Goal: Task Accomplishment & Management: Complete application form

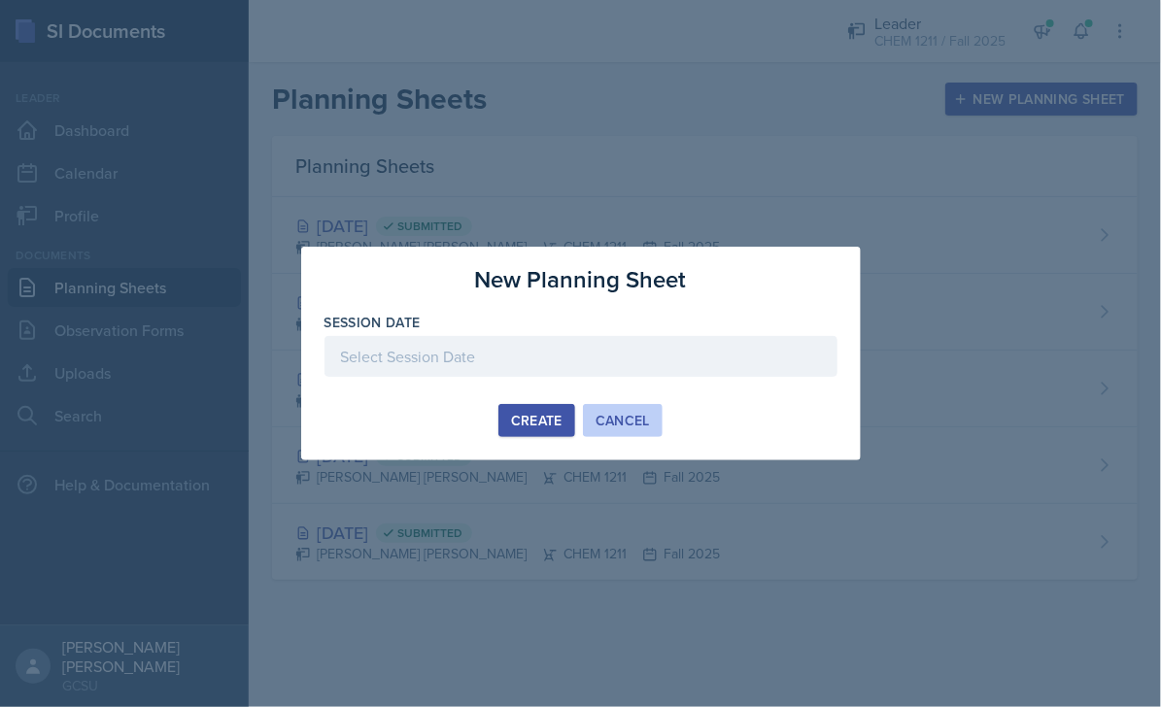
click at [619, 419] on div "Cancel" at bounding box center [622, 421] width 54 height 16
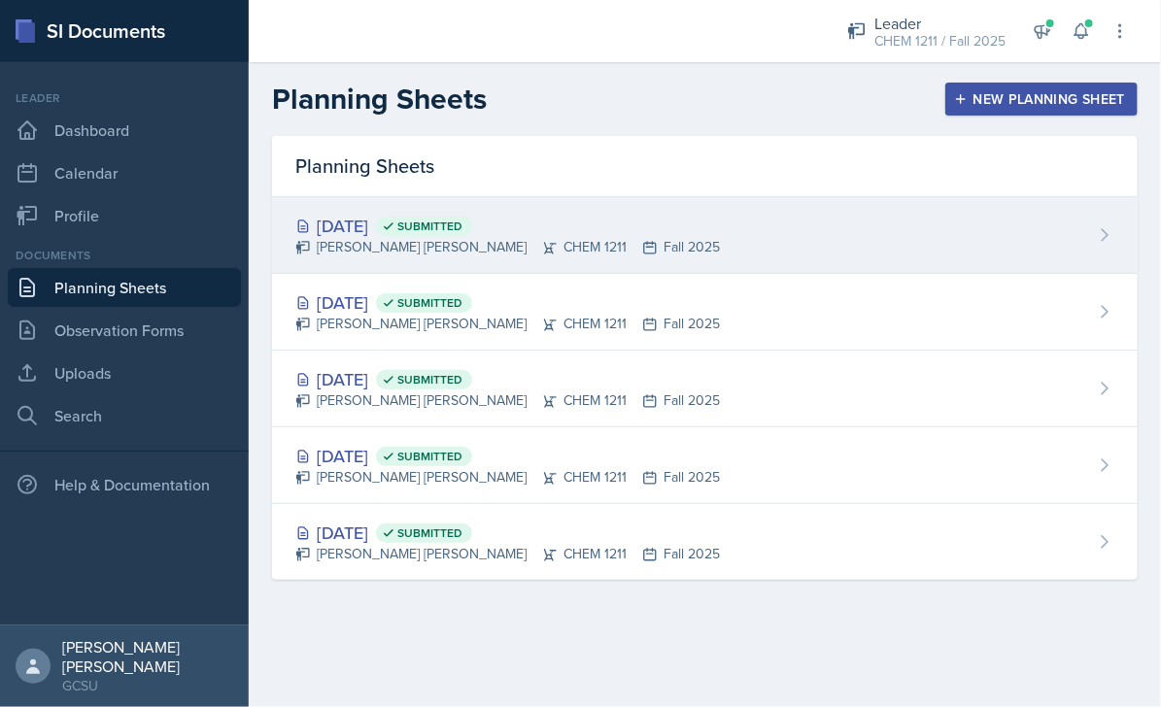
click at [947, 219] on div "[DATE] Submitted [PERSON_NAME] [PERSON_NAME] CHEM 1211 Fall 2025" at bounding box center [704, 235] width 865 height 77
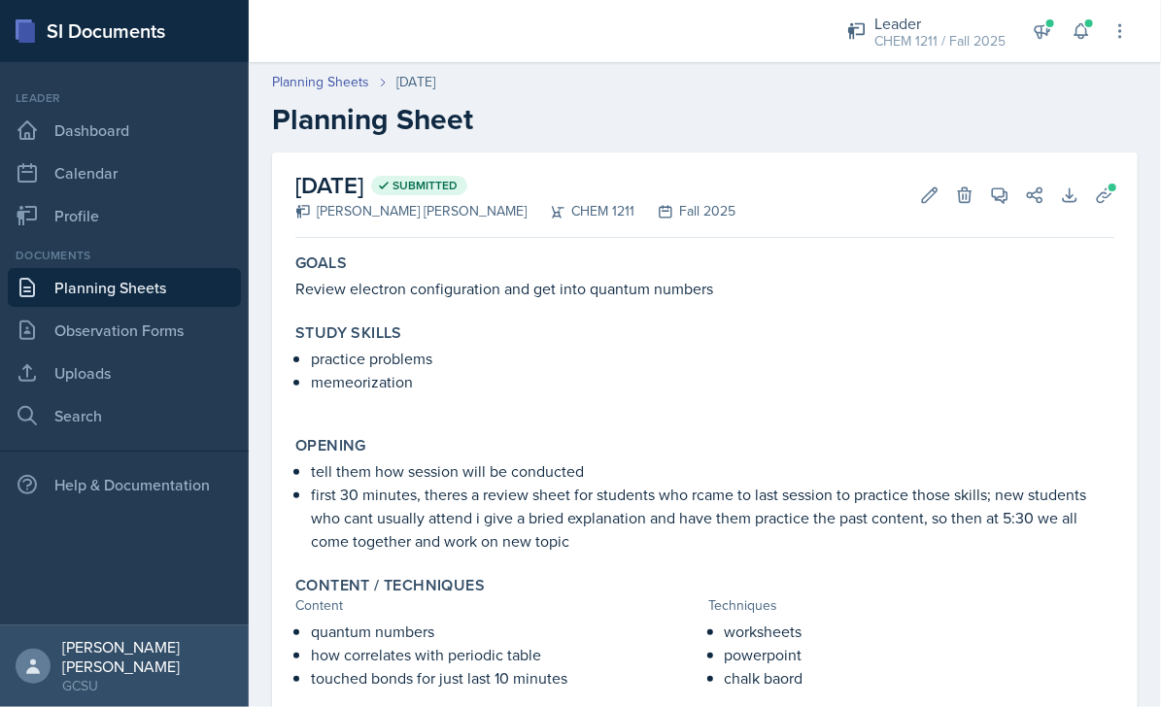
click at [126, 294] on link "Planning Sheets" at bounding box center [124, 287] width 233 height 39
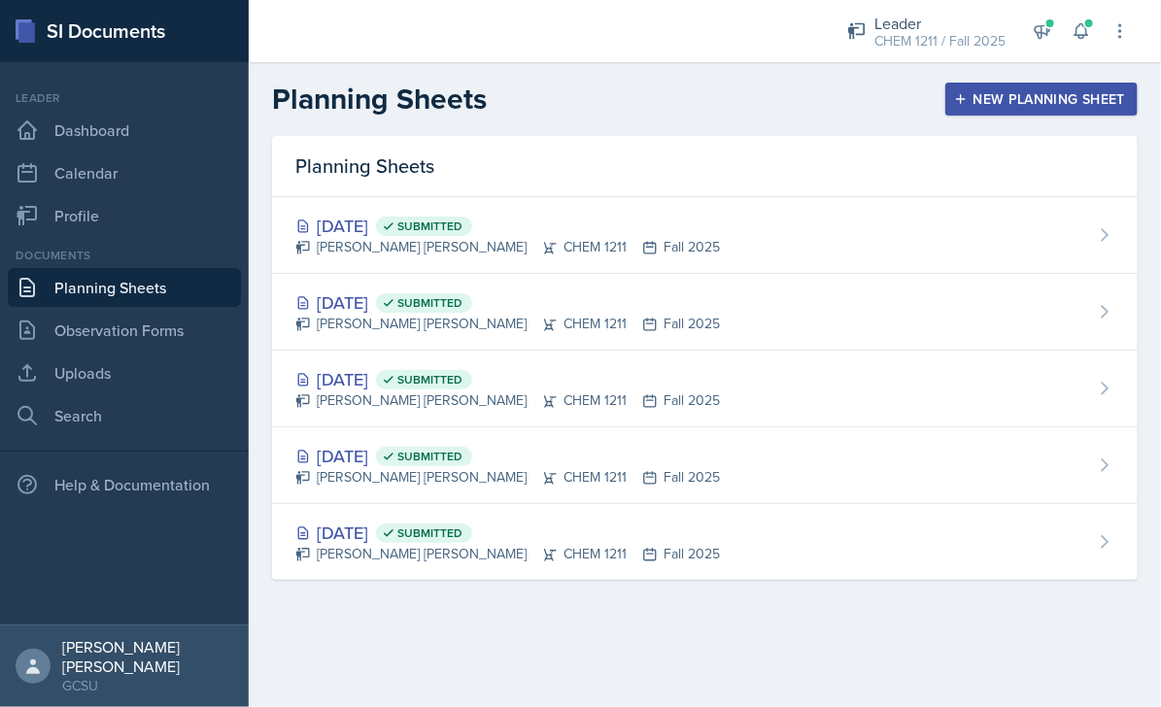
click at [1006, 99] on div "New Planning Sheet" at bounding box center [1041, 99] width 167 height 16
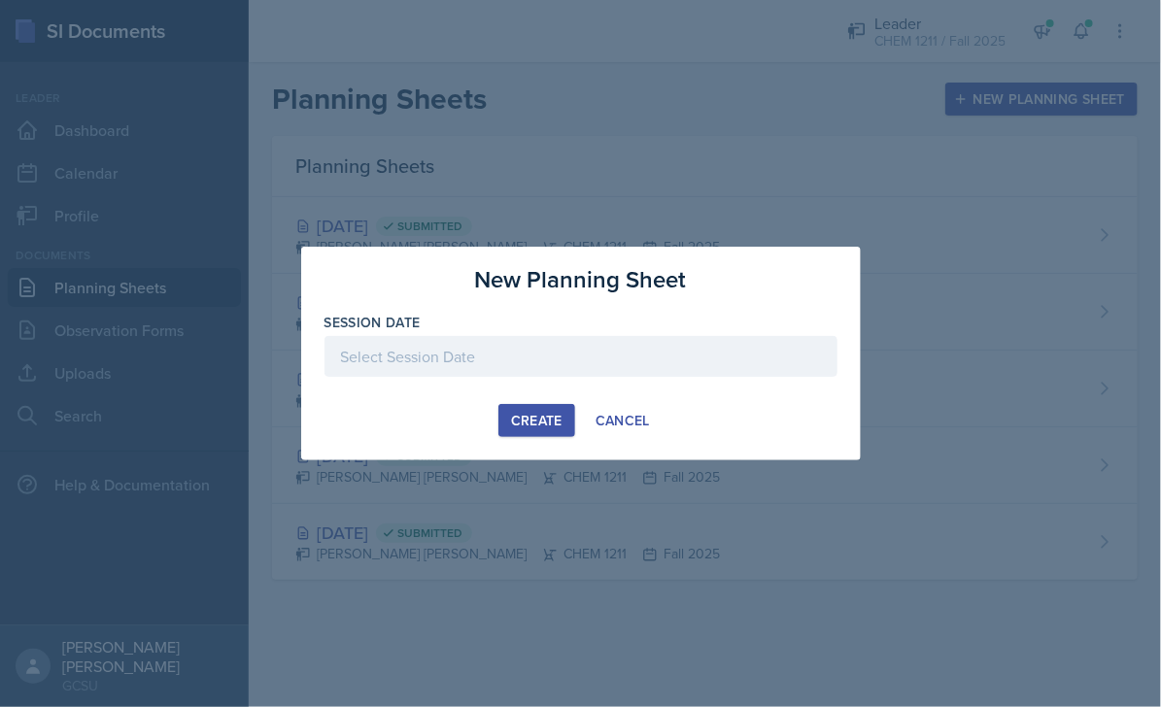
click at [523, 377] on div at bounding box center [580, 386] width 513 height 19
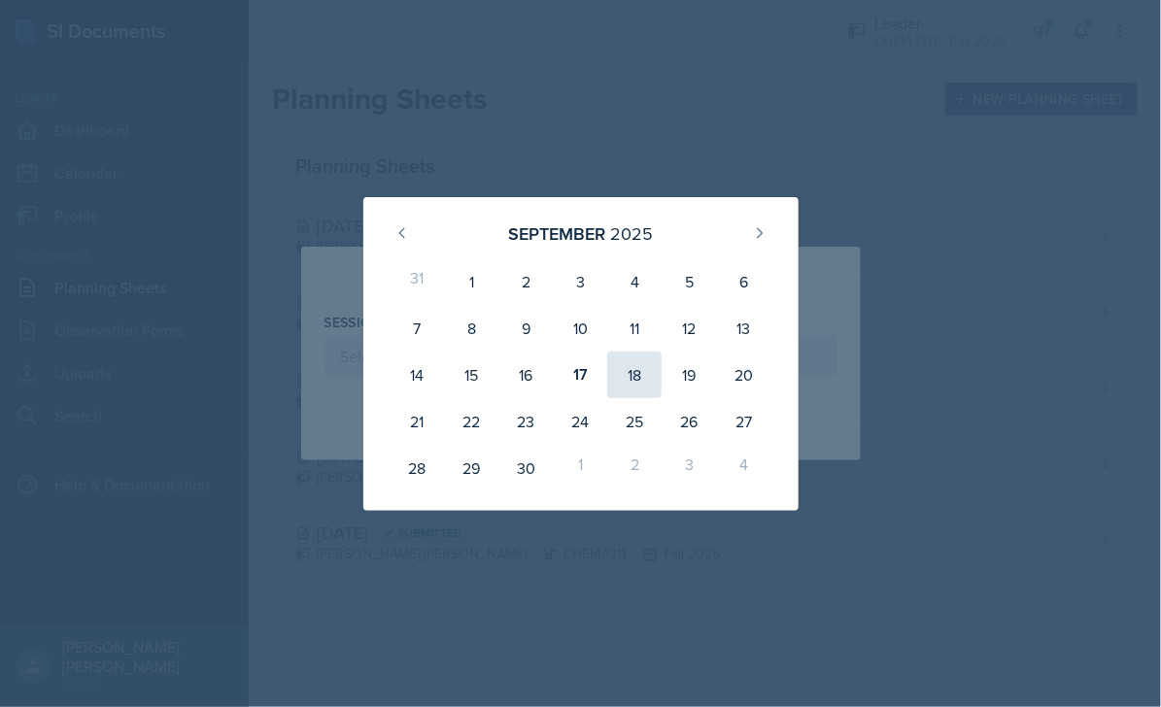
click at [637, 377] on div "18" at bounding box center [634, 375] width 54 height 47
type input "[DATE]"
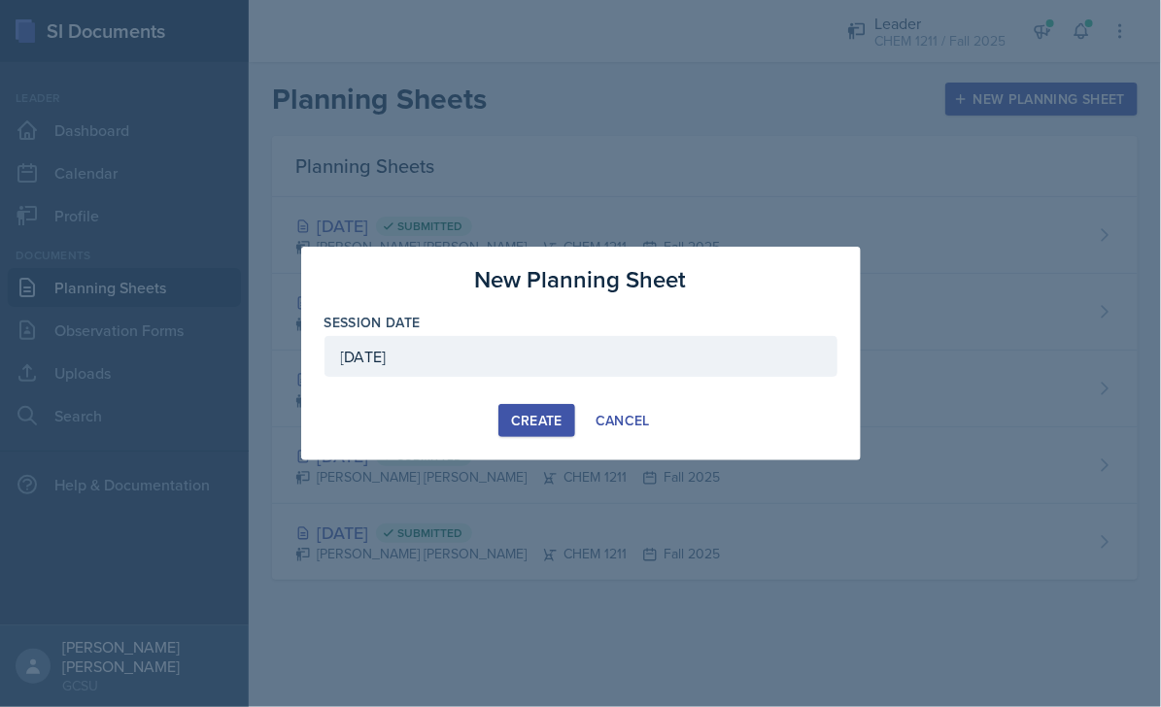
click at [536, 414] on div "Create" at bounding box center [536, 421] width 51 height 16
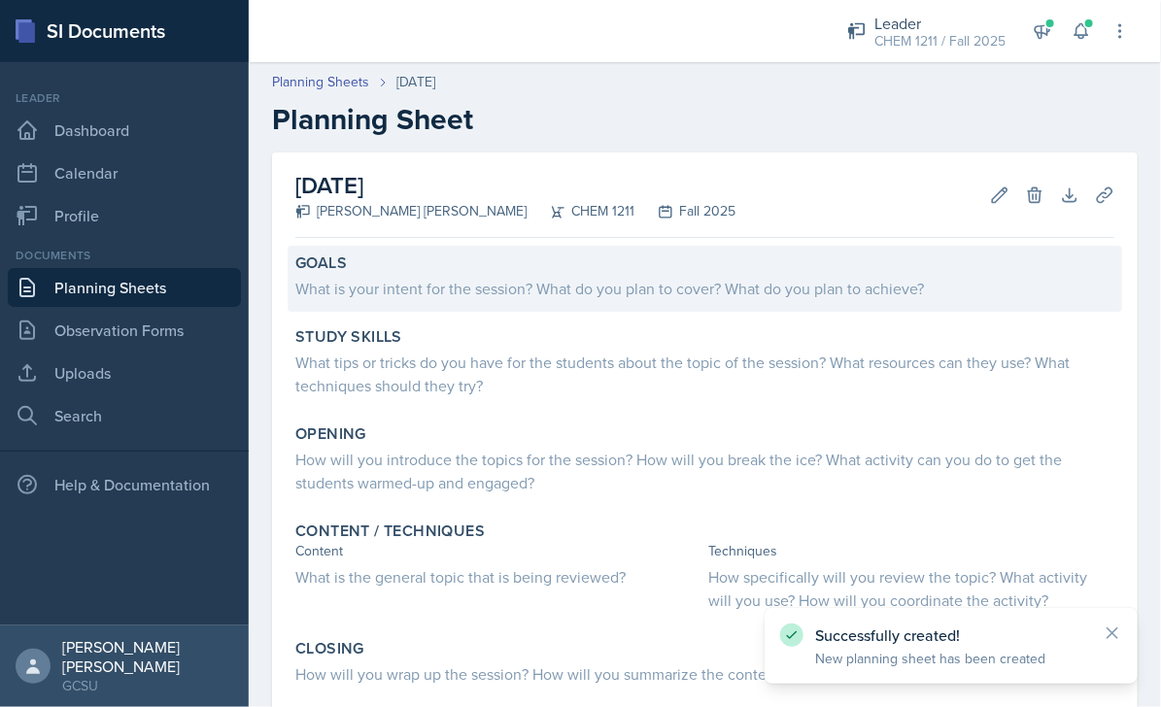
click at [559, 277] on div "What is your intent for the session? What do you plan to cover? What do you pla…" at bounding box center [704, 288] width 819 height 23
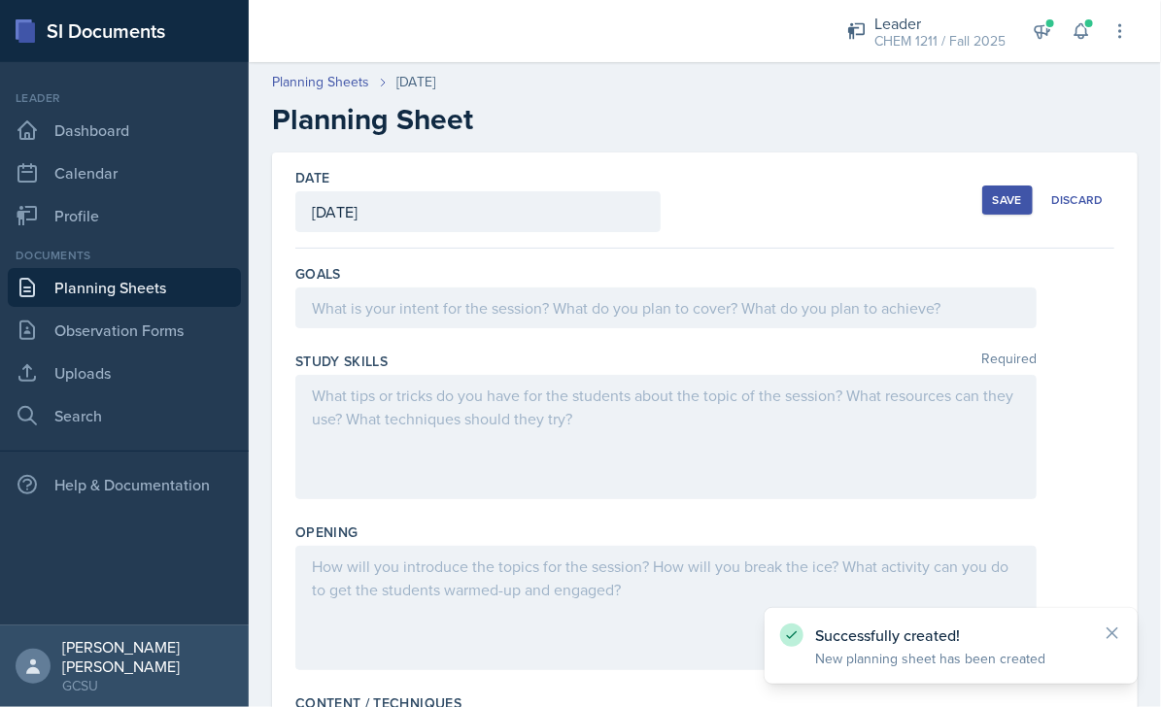
click at [529, 295] on div at bounding box center [665, 307] width 741 height 41
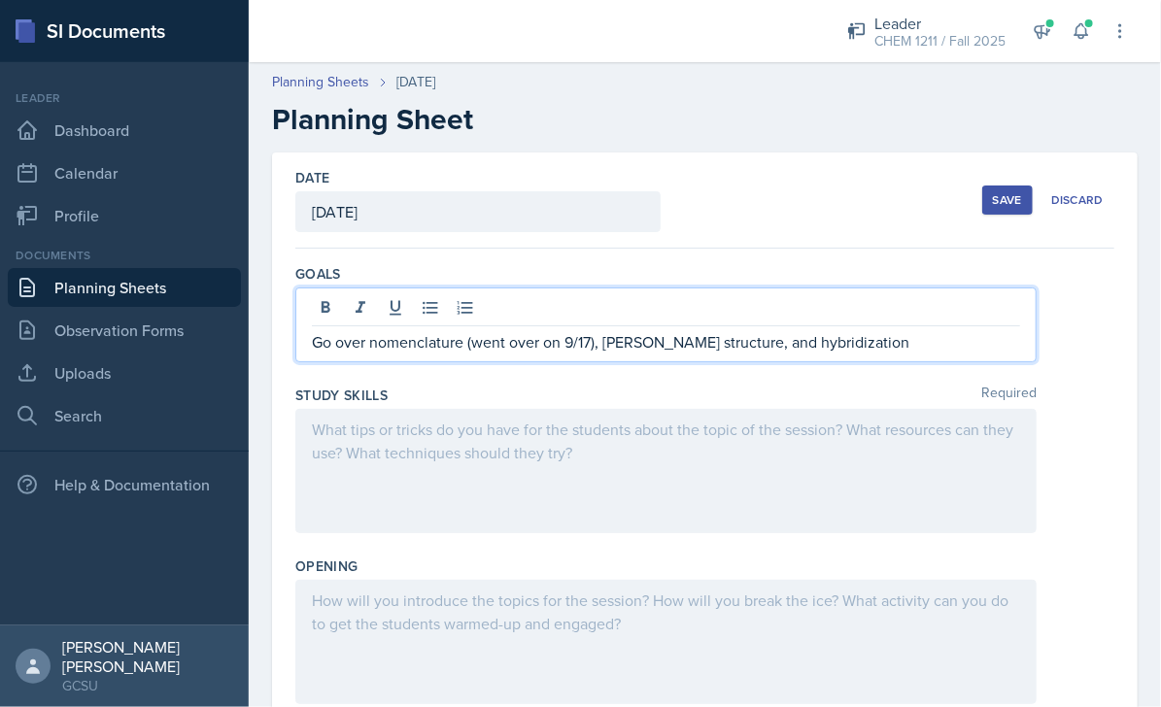
click at [364, 452] on div at bounding box center [665, 471] width 741 height 124
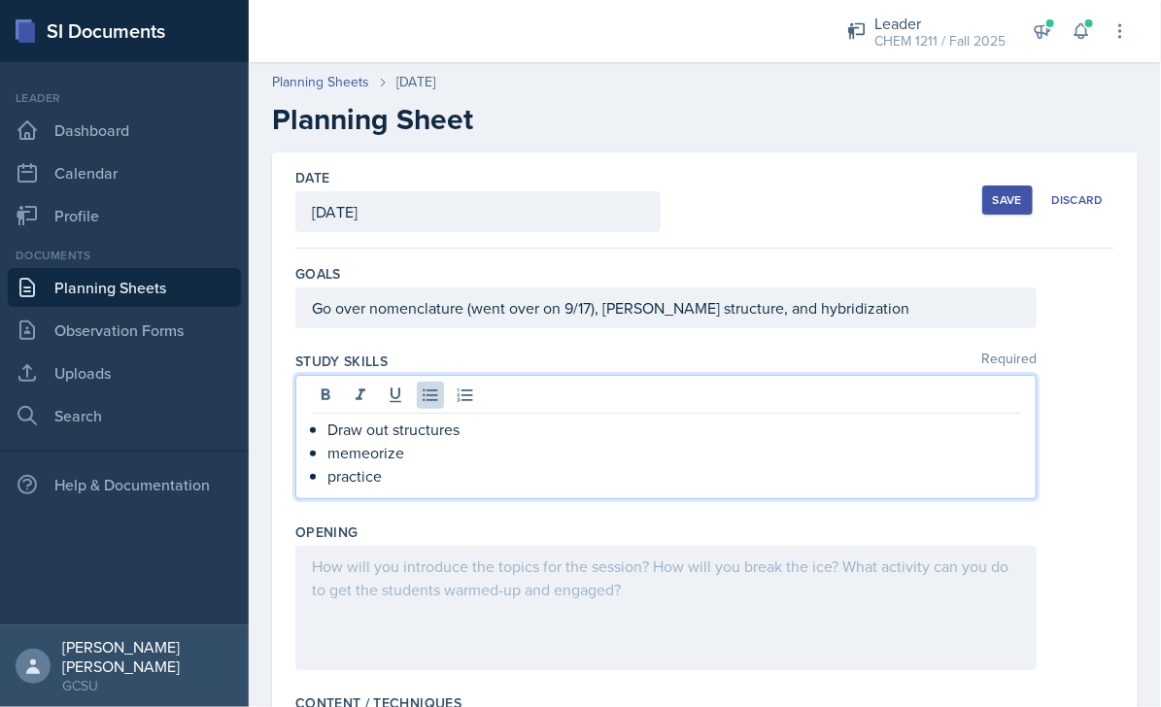
click at [372, 457] on p "memeorize" at bounding box center [673, 452] width 692 height 23
click at [344, 616] on div at bounding box center [665, 608] width 741 height 124
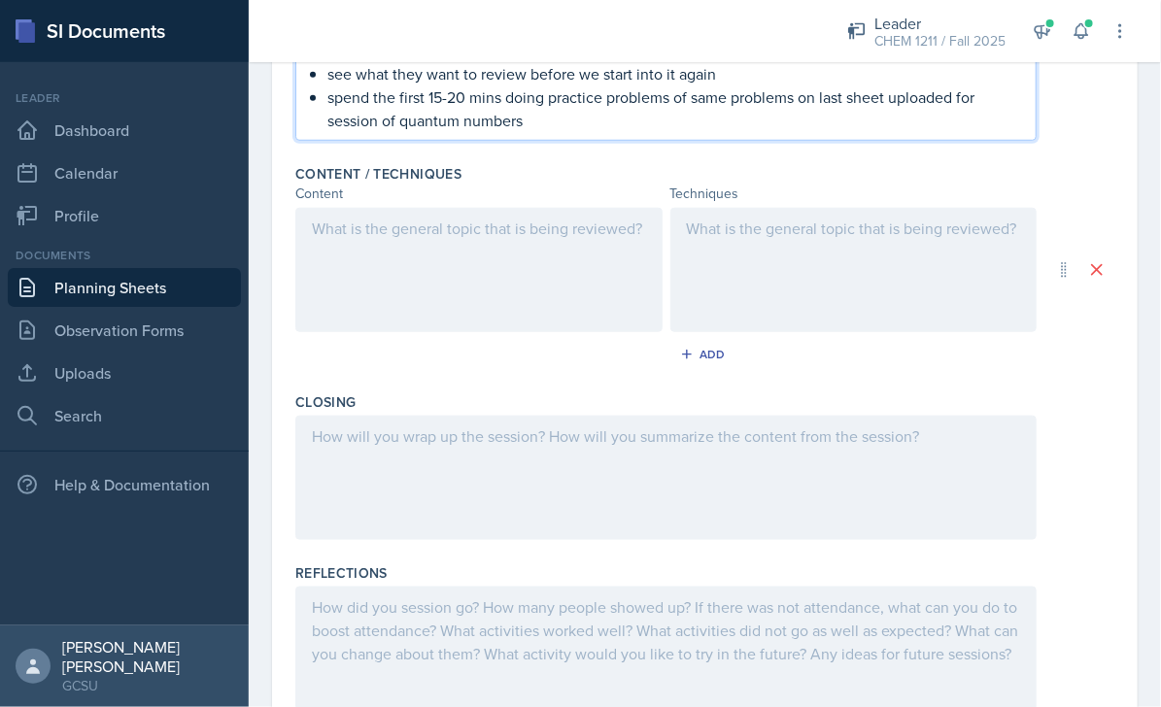
click at [536, 257] on div at bounding box center [478, 270] width 367 height 124
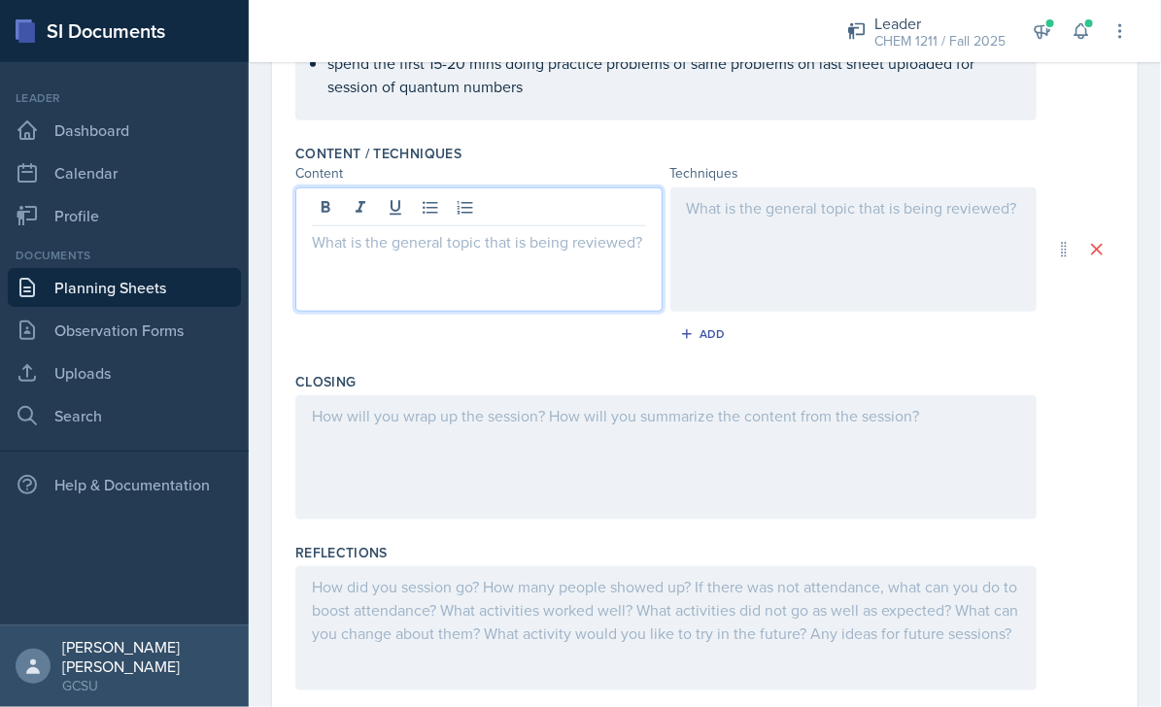
scroll to position [550, 0]
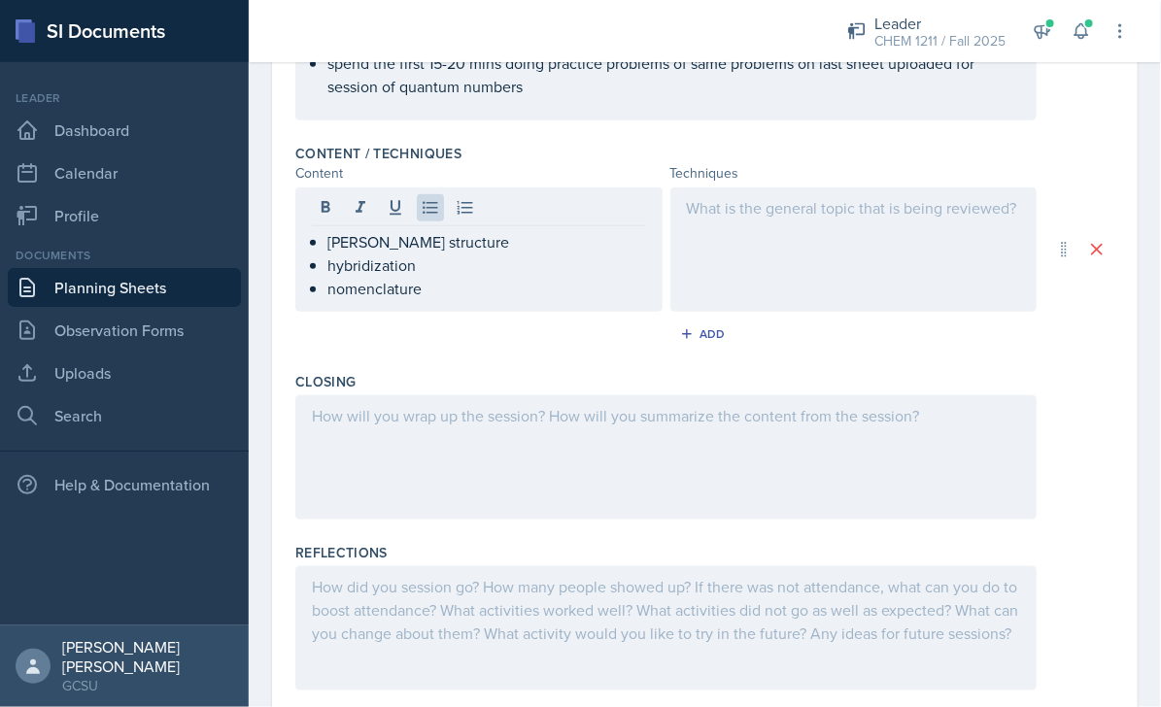
click at [832, 255] on div at bounding box center [853, 249] width 367 height 124
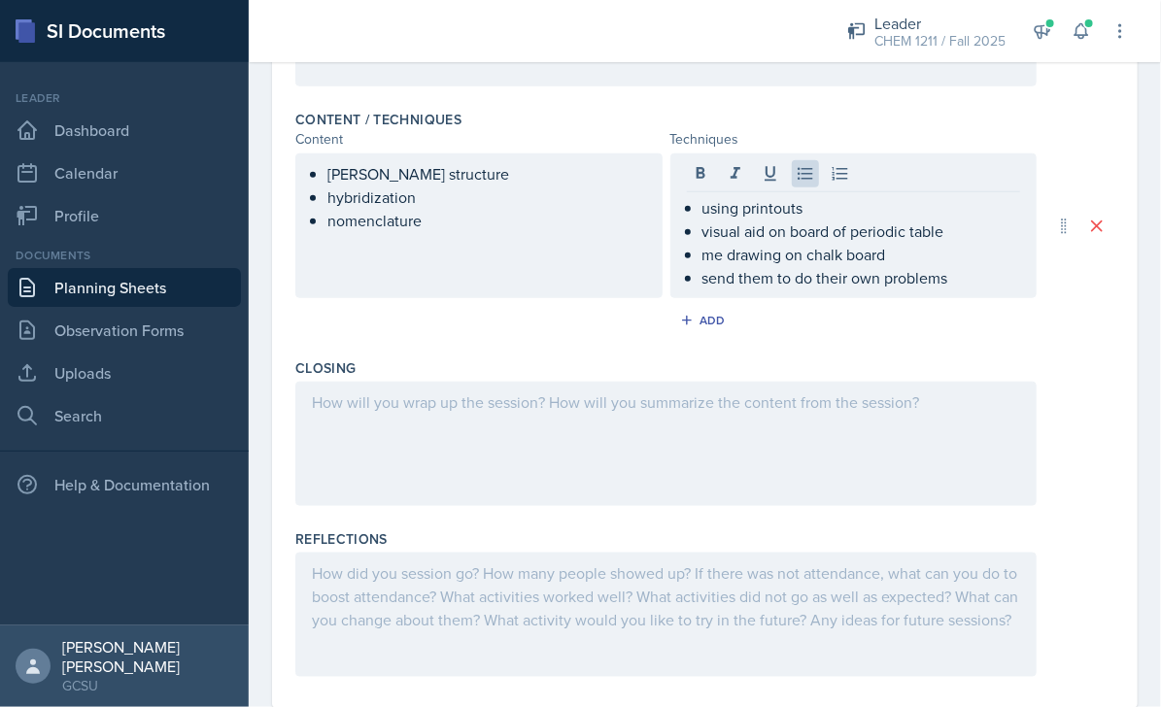
click at [600, 467] on div at bounding box center [665, 444] width 741 height 124
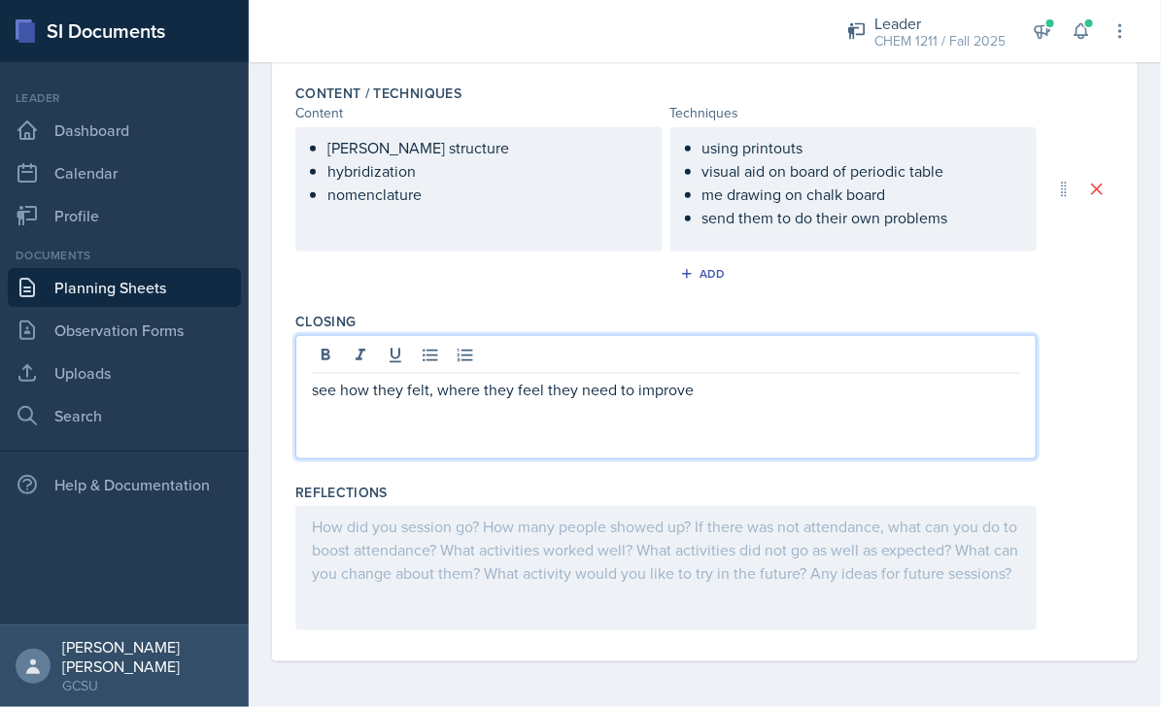
click at [519, 513] on div at bounding box center [665, 568] width 741 height 124
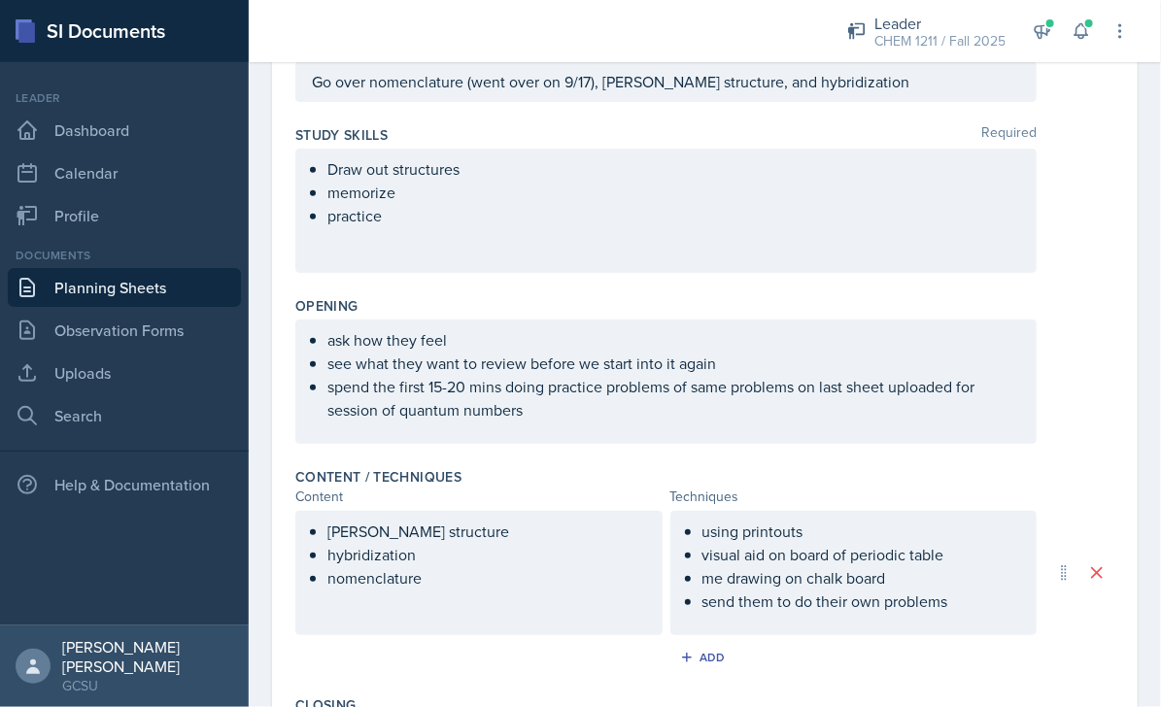
scroll to position [0, 0]
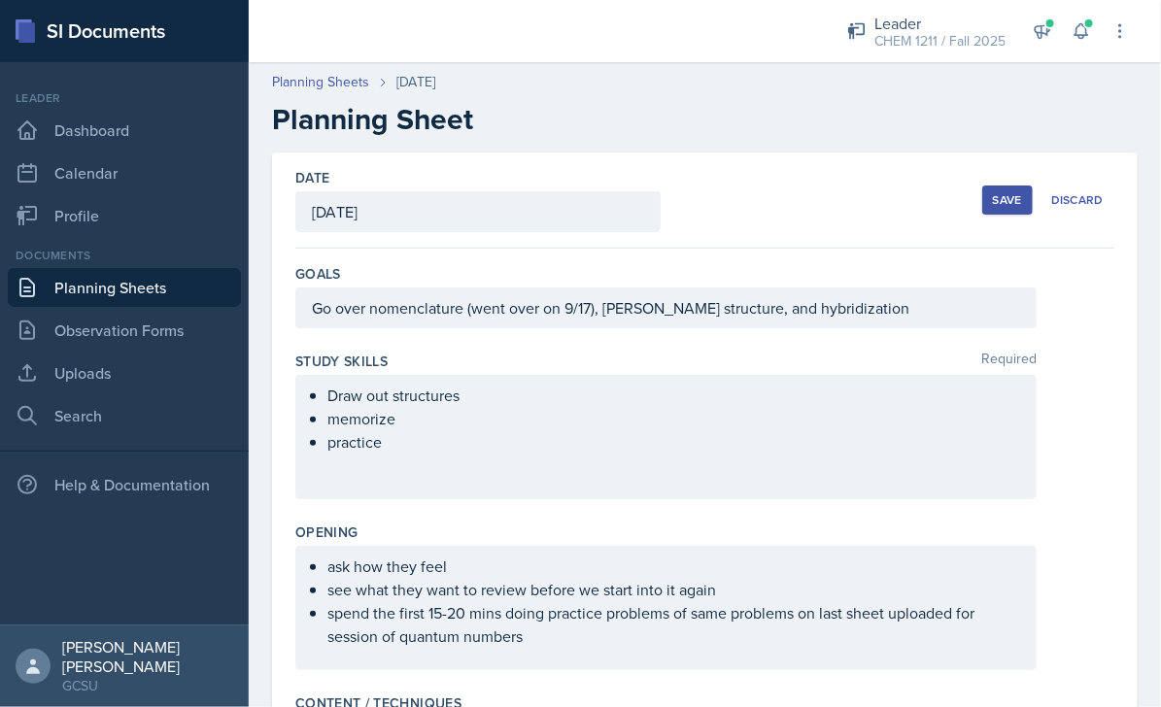
click at [658, 429] on ul "Draw out structures memorize practice" at bounding box center [673, 419] width 692 height 70
click at [703, 196] on div "Date [DATE] [DATE] 31 1 2 3 4 5 6 7 8 9 10 11 12 13 14 15 16 17 18 19 20 21 22 …" at bounding box center [704, 200] width 819 height 96
click at [1004, 206] on div "Save" at bounding box center [1007, 200] width 29 height 16
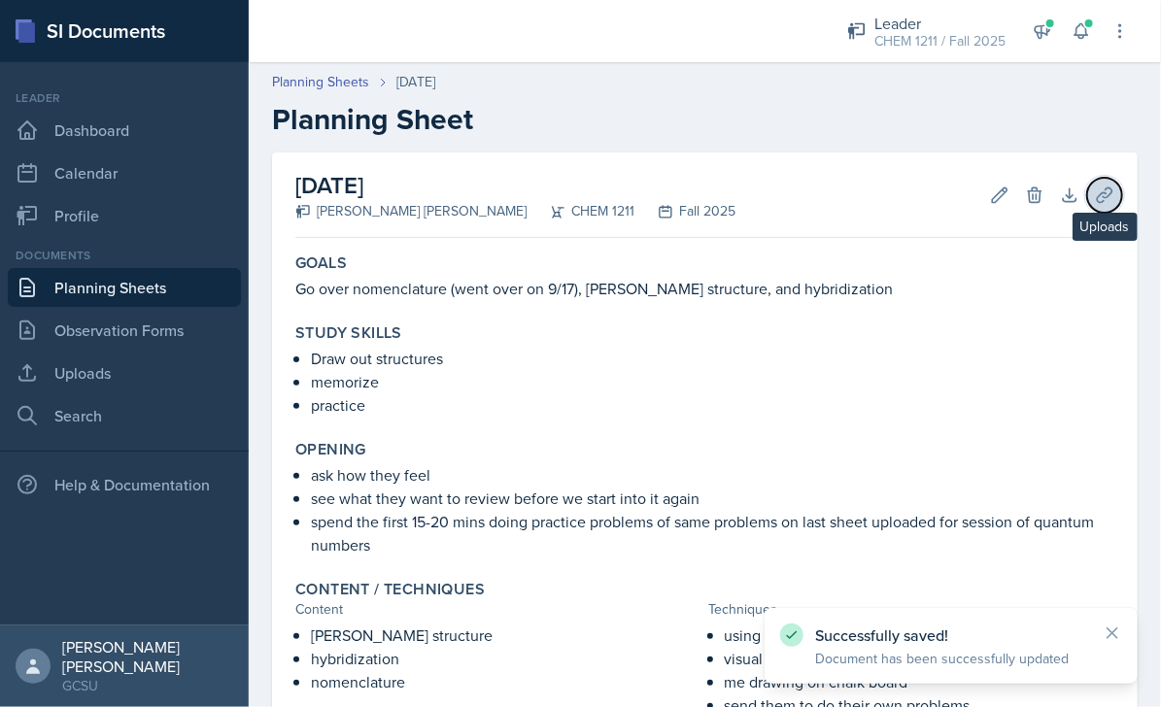
click at [1095, 196] on icon at bounding box center [1104, 194] width 19 height 19
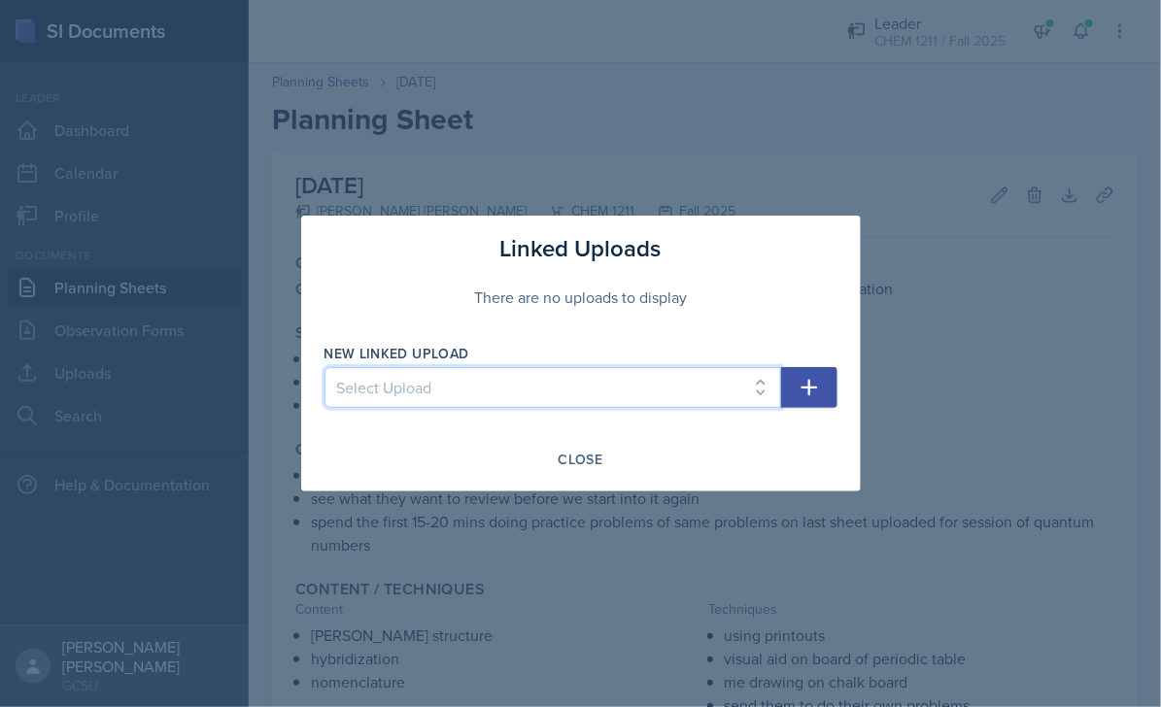
click at [585, 403] on select "Select Upload Chem 1211 Chem 1211K Chemistry 1211K - sig figs and unit conversi…" at bounding box center [552, 387] width 456 height 41
click at [645, 405] on select "Select Upload Chem 1211 Chem 1211K Chemistry 1211K - sig figs and unit conversi…" at bounding box center [552, 387] width 456 height 41
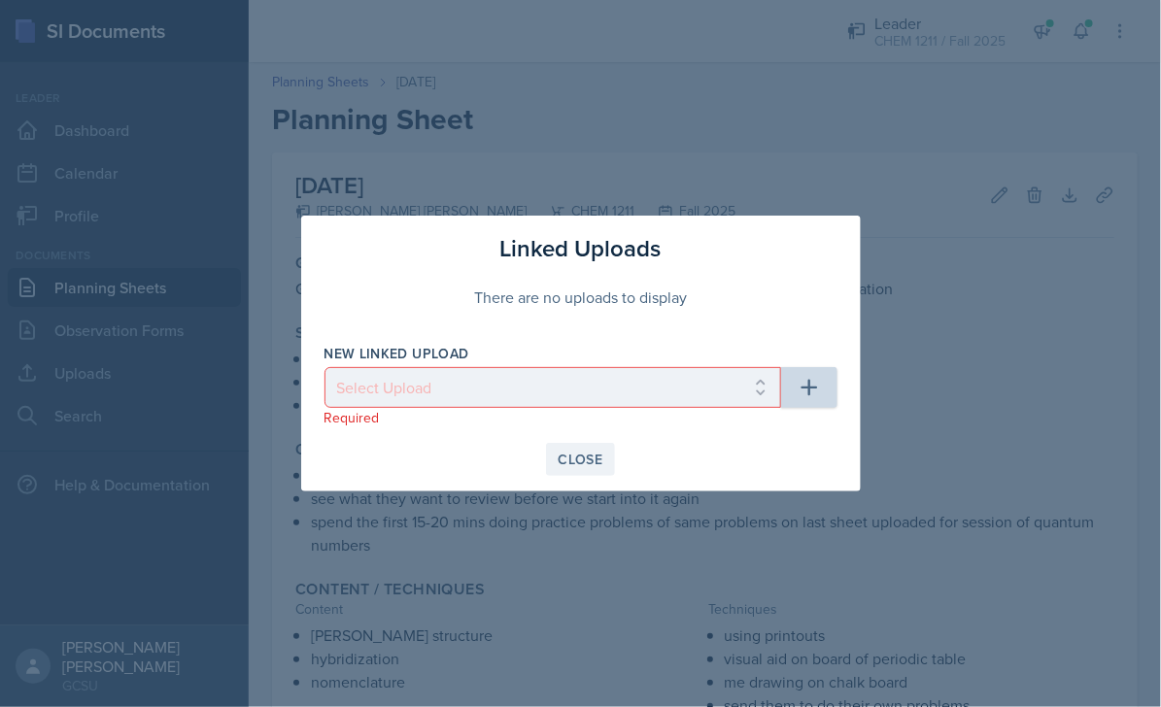
click at [574, 455] on div "Close" at bounding box center [580, 460] width 45 height 16
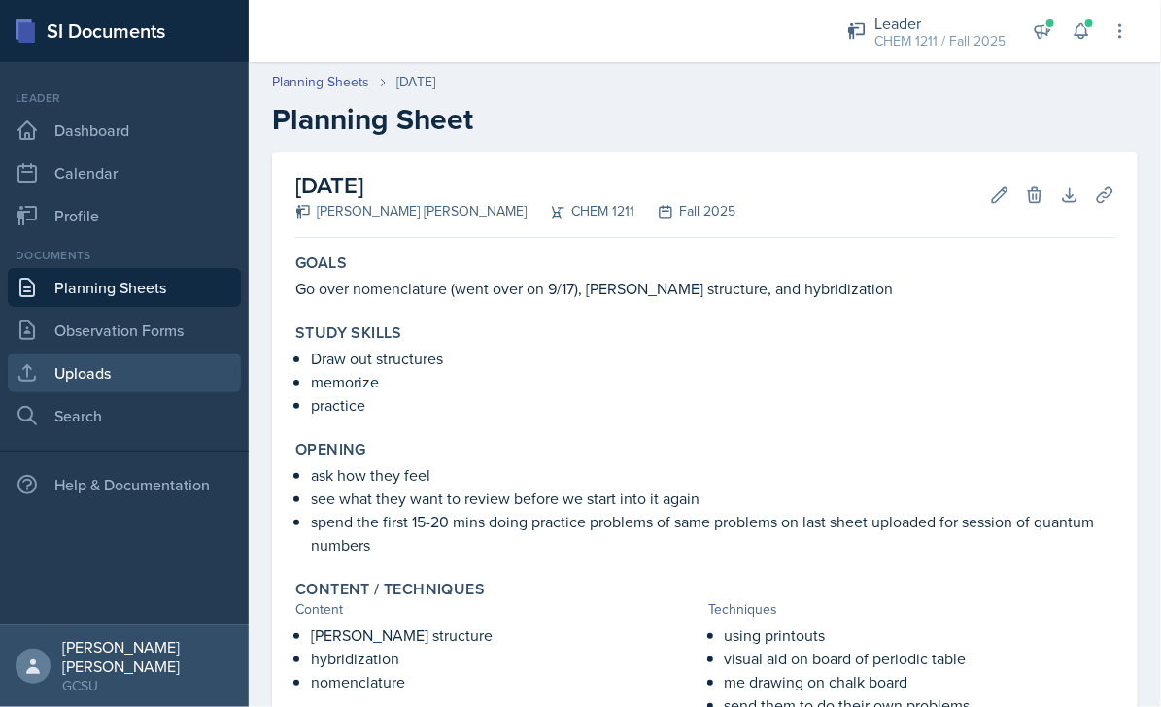
click at [70, 369] on link "Uploads" at bounding box center [124, 373] width 233 height 39
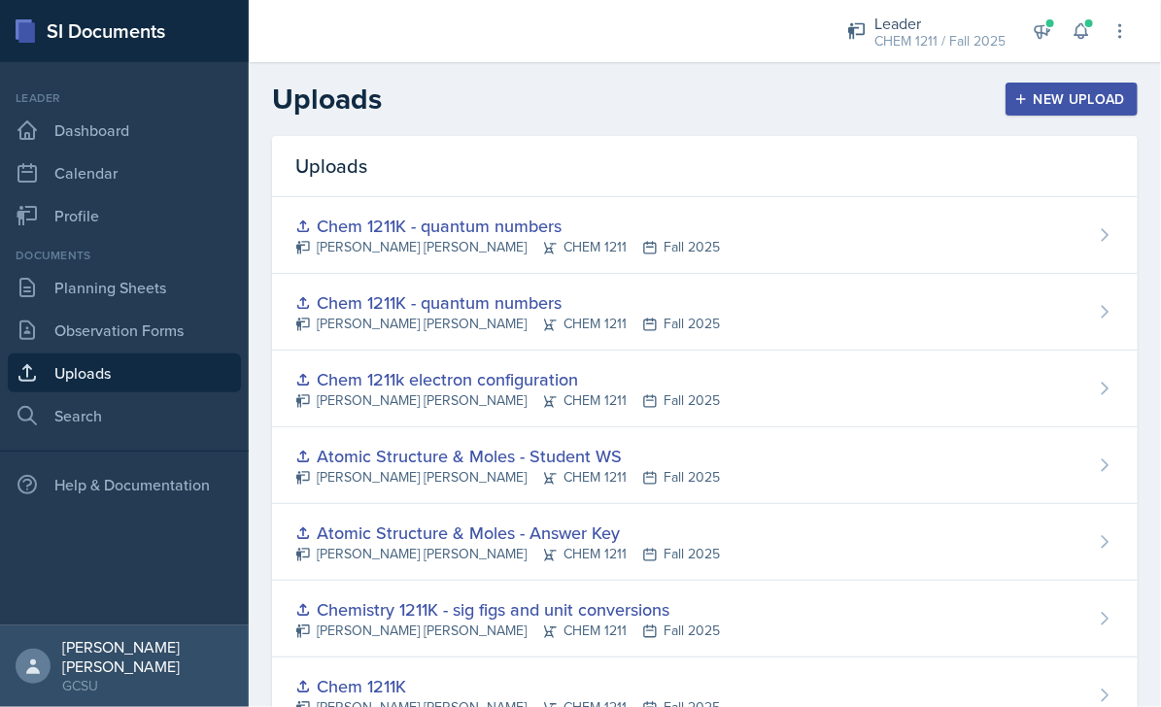
click at [1045, 103] on div "New Upload" at bounding box center [1072, 99] width 108 height 16
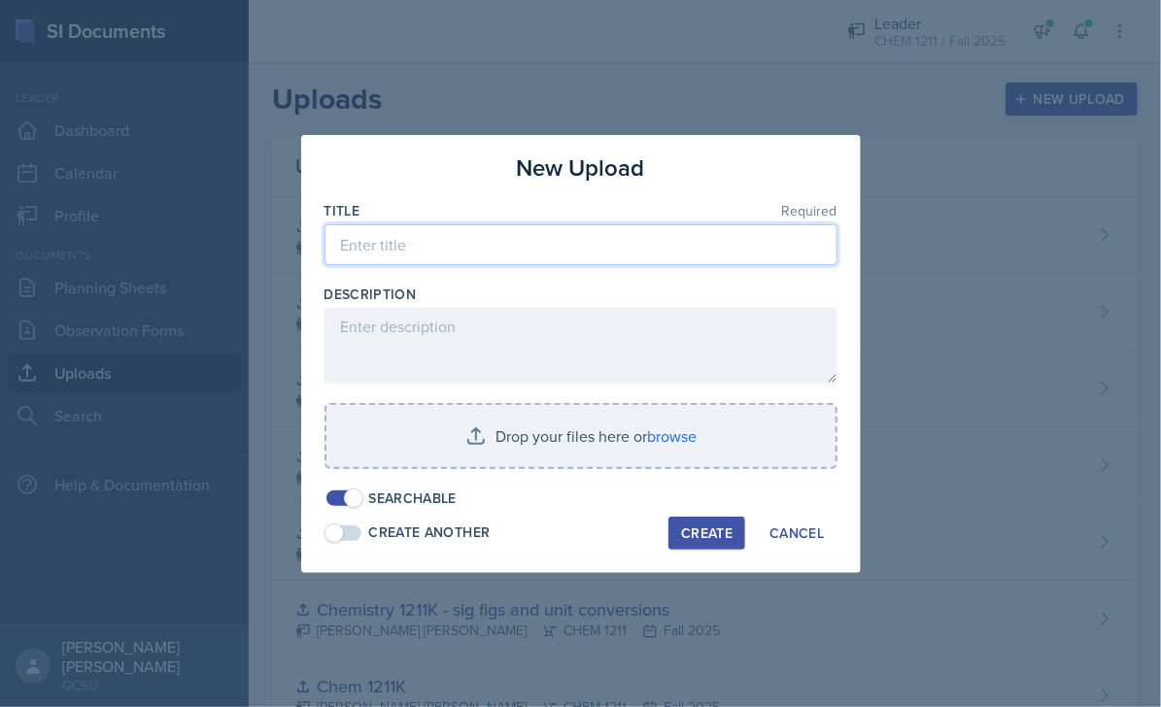
click at [638, 236] on input at bounding box center [580, 244] width 513 height 41
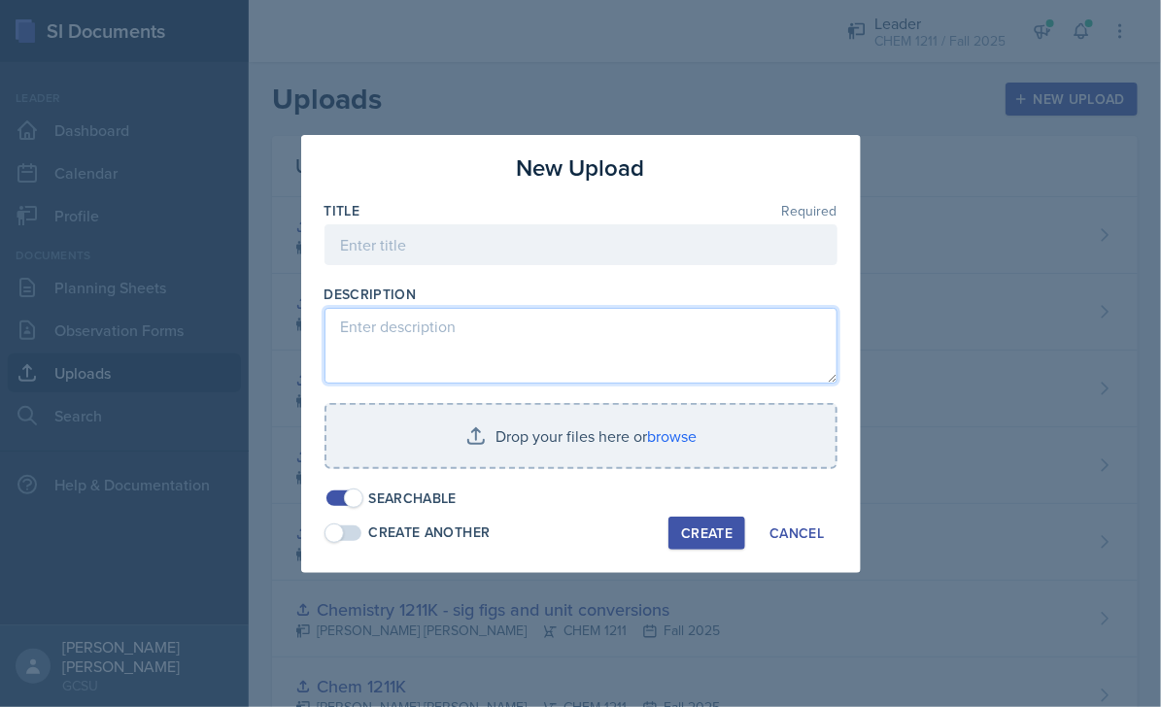
click at [423, 339] on textarea at bounding box center [580, 346] width 513 height 76
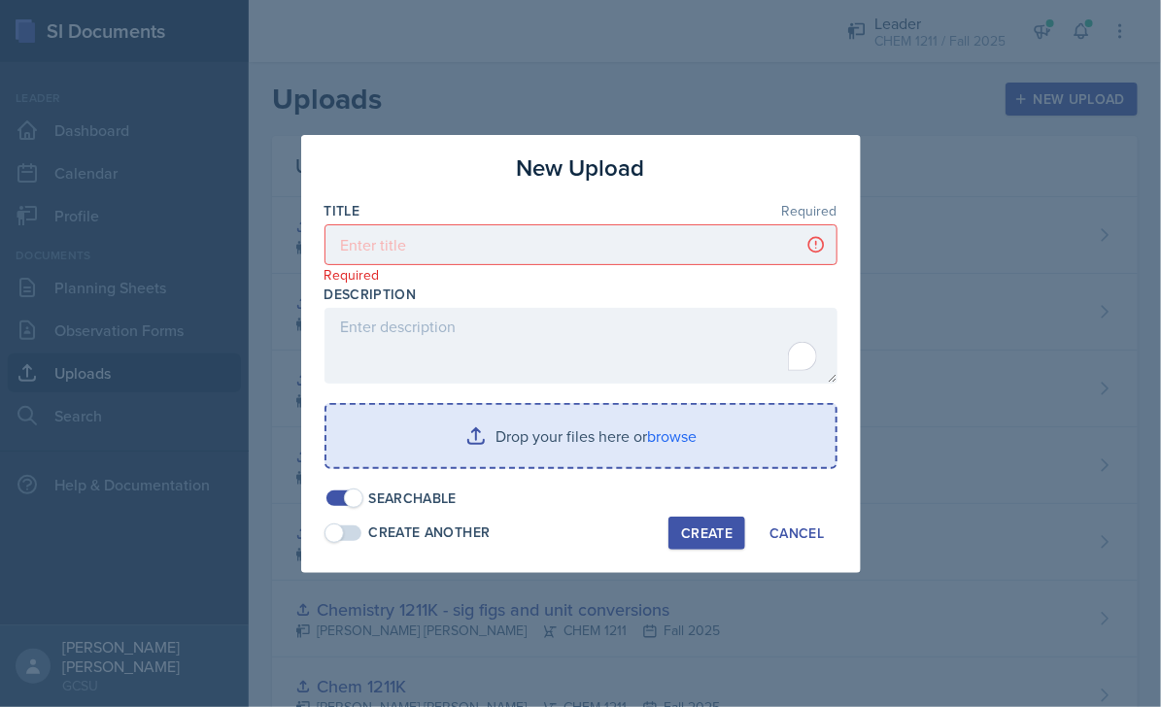
click at [543, 448] on input "file" at bounding box center [580, 436] width 509 height 62
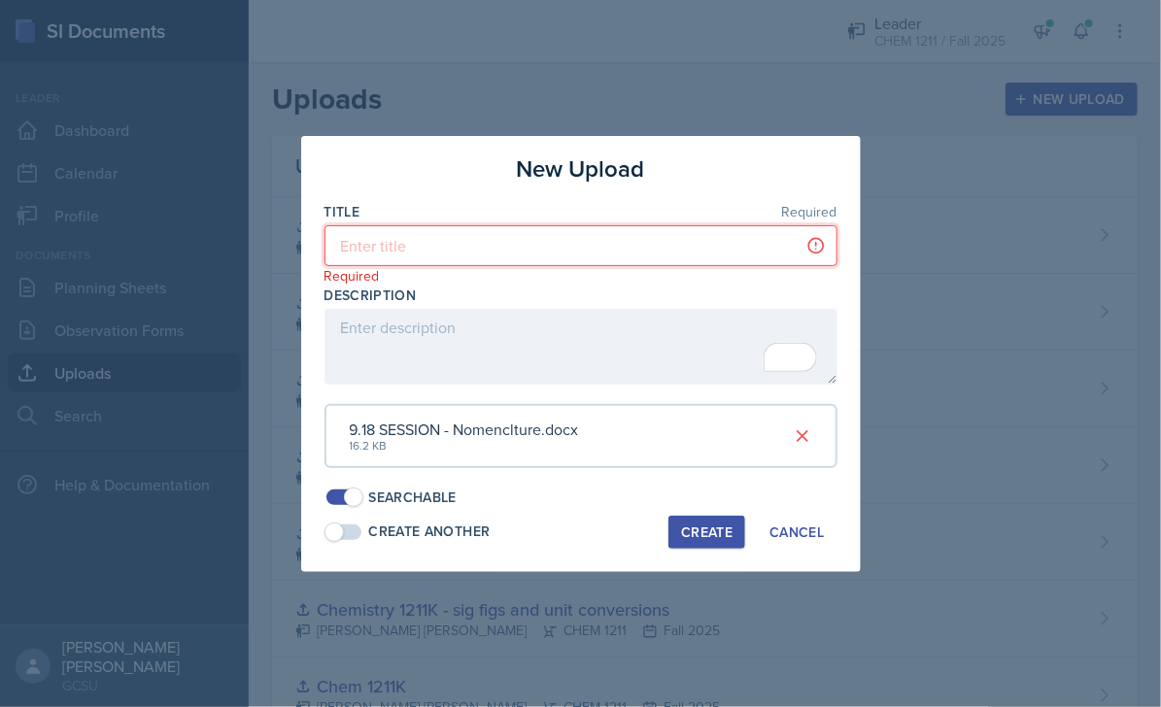
click at [548, 263] on input at bounding box center [580, 245] width 513 height 41
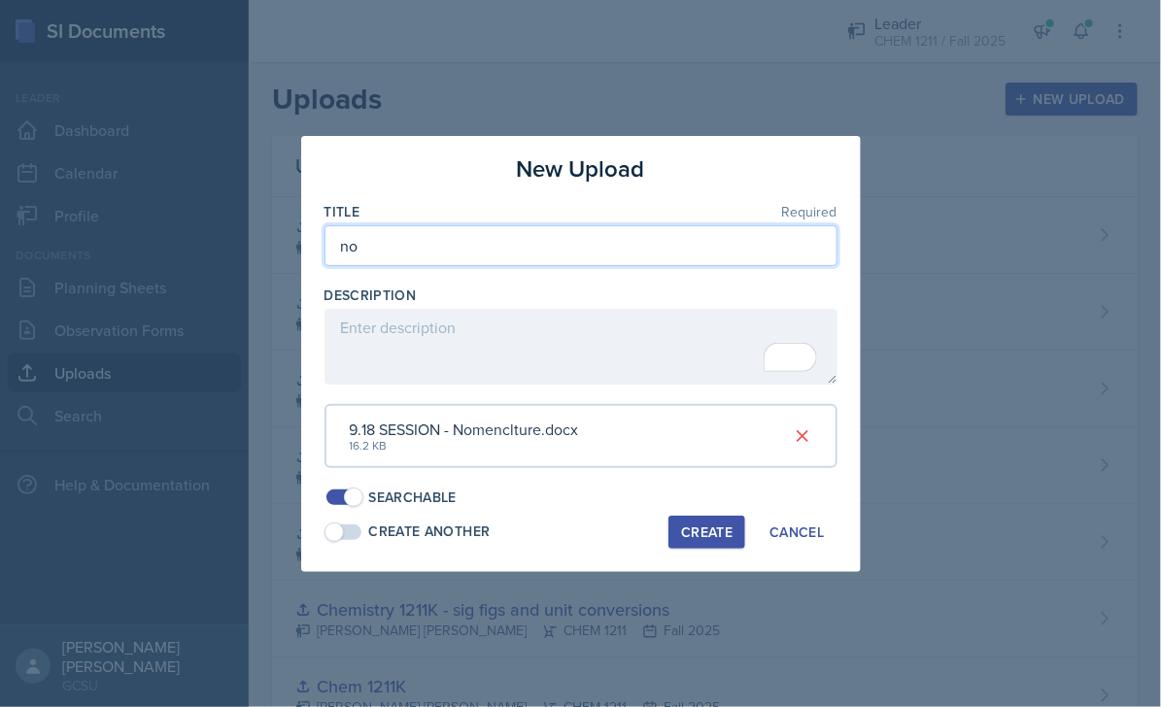
type input "n"
type input "Nomenclature - Chem 1211K"
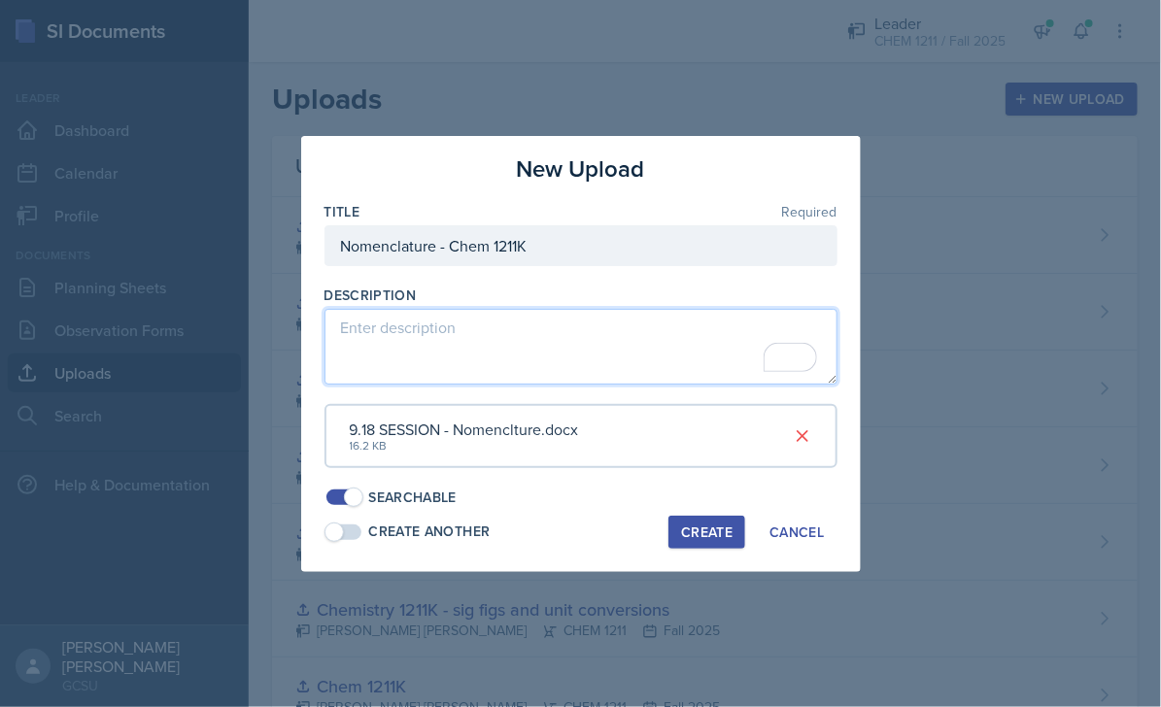
click at [403, 354] on textarea "To enrich screen reader interactions, please activate Accessibility in Grammarl…" at bounding box center [580, 347] width 513 height 76
type textarea "[PERSON_NAME] - nomenclature worksheet"
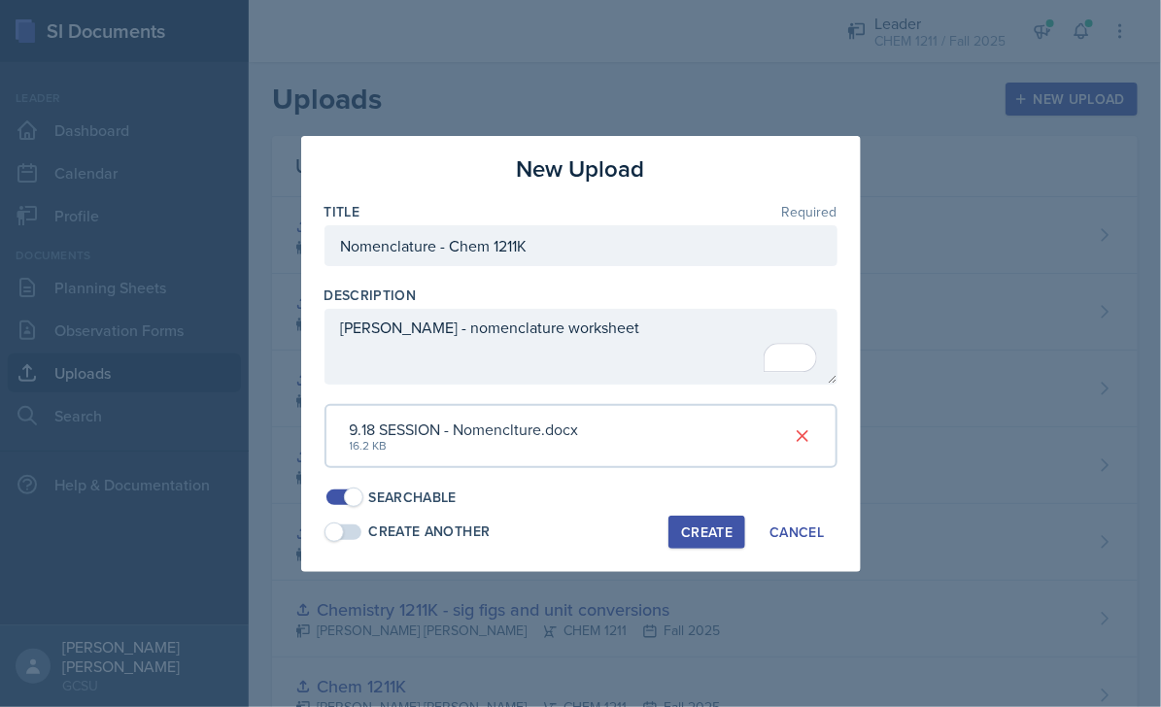
click at [693, 534] on div "Create" at bounding box center [706, 532] width 51 height 16
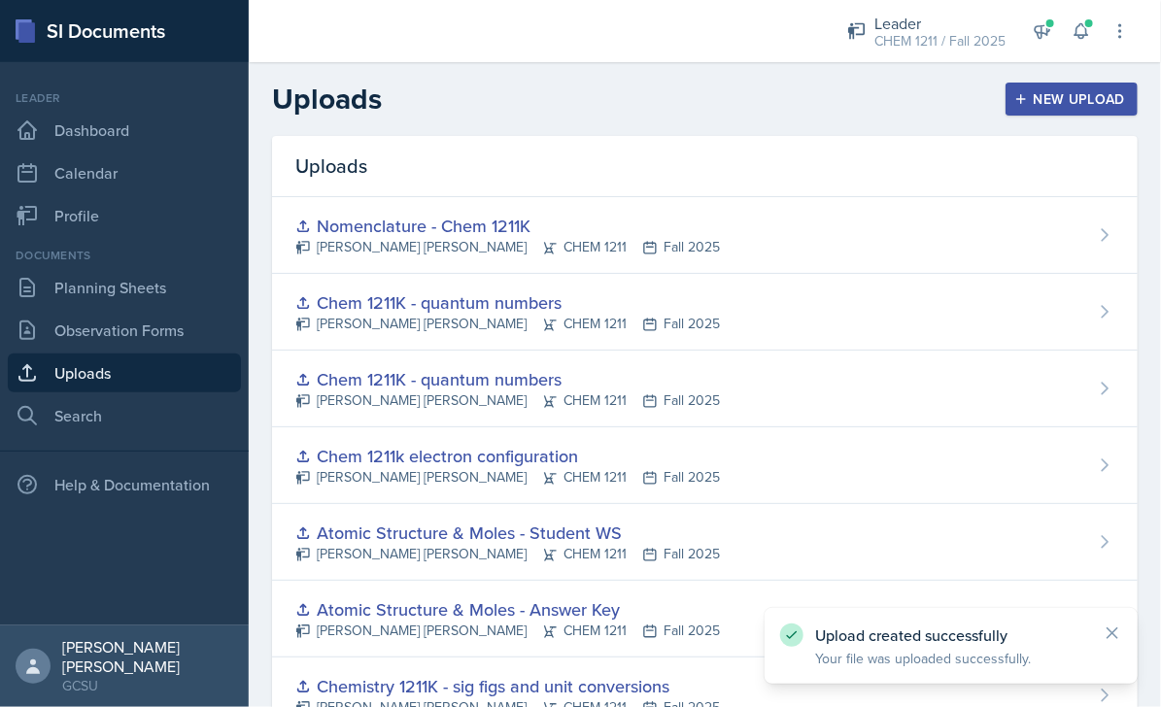
click at [1045, 92] on div "New Upload" at bounding box center [1072, 99] width 108 height 16
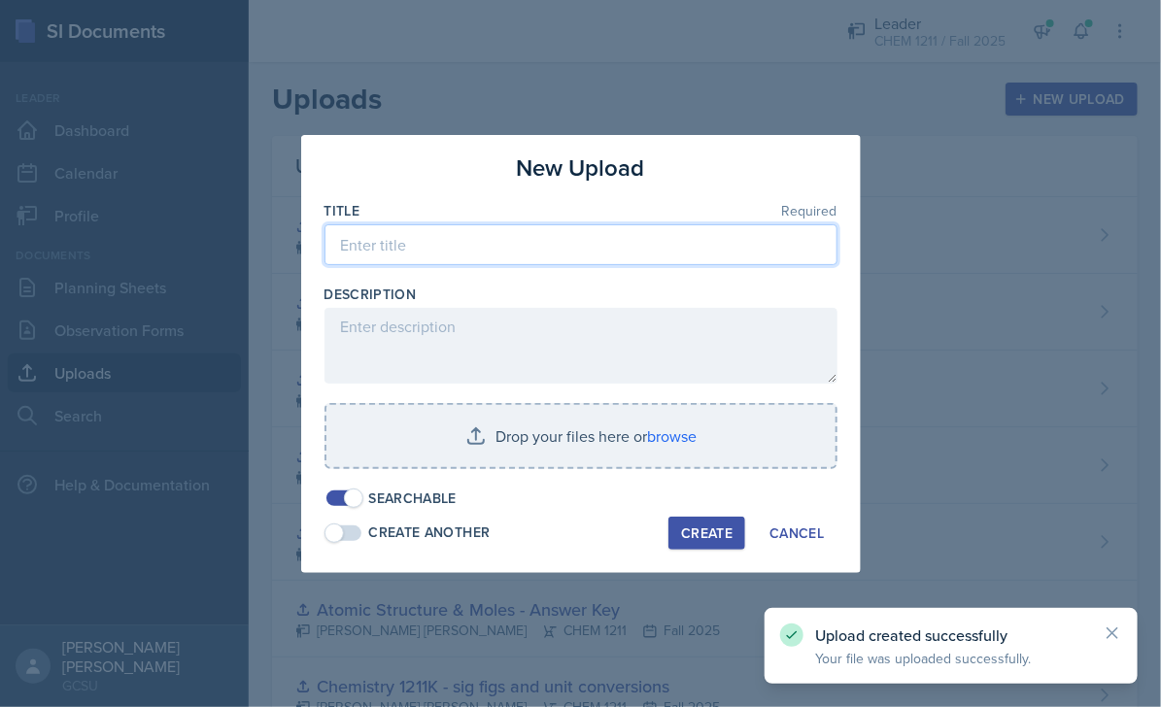
click at [387, 249] on input at bounding box center [580, 244] width 513 height 41
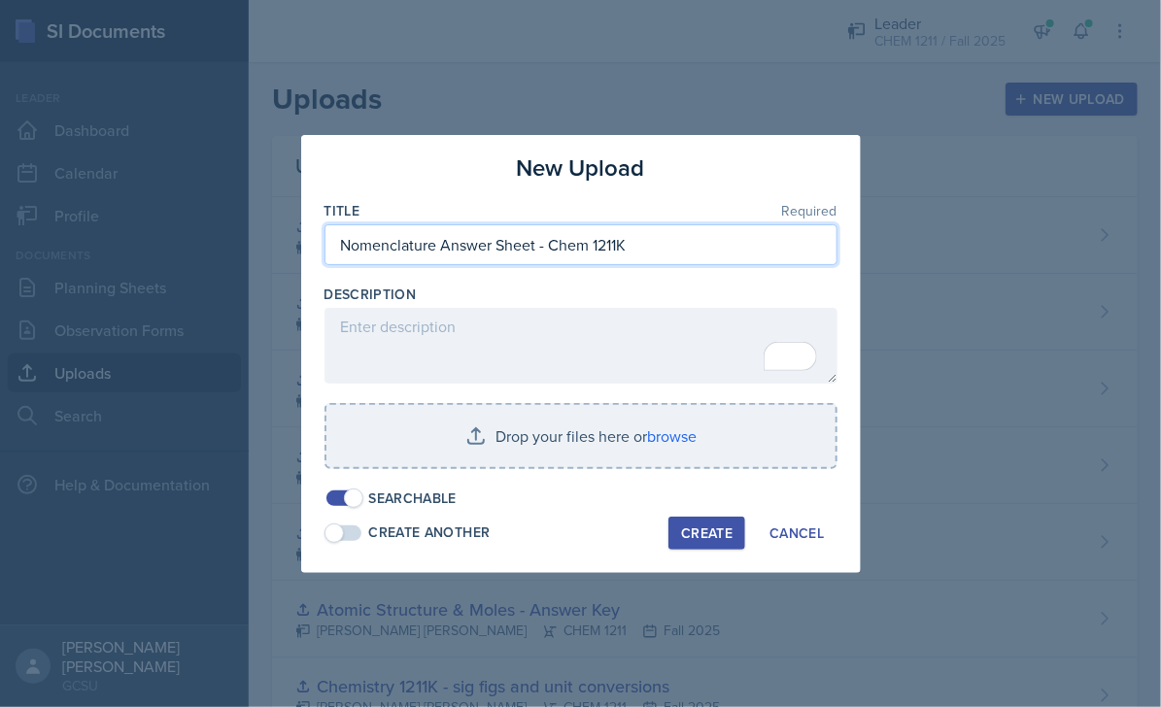
type input "Nomenclature Answer Sheet - Chem 1211K"
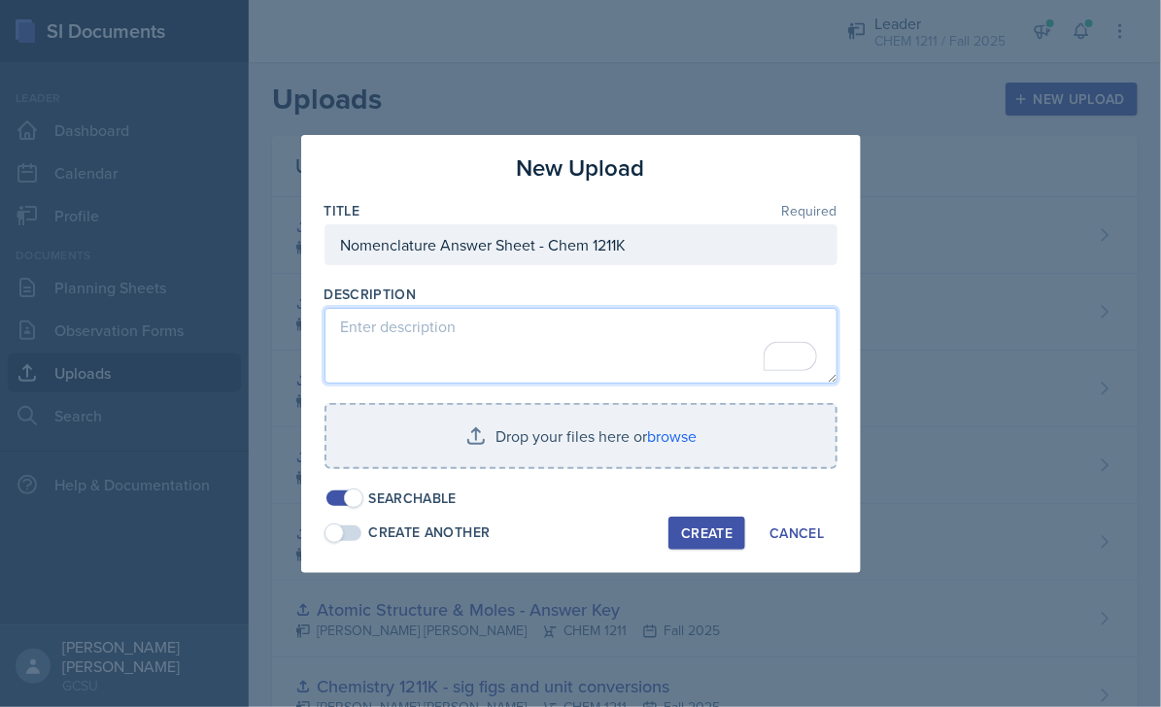
click at [427, 353] on textarea "To enrich screen reader interactions, please activate Accessibility in Grammarl…" at bounding box center [580, 346] width 513 height 76
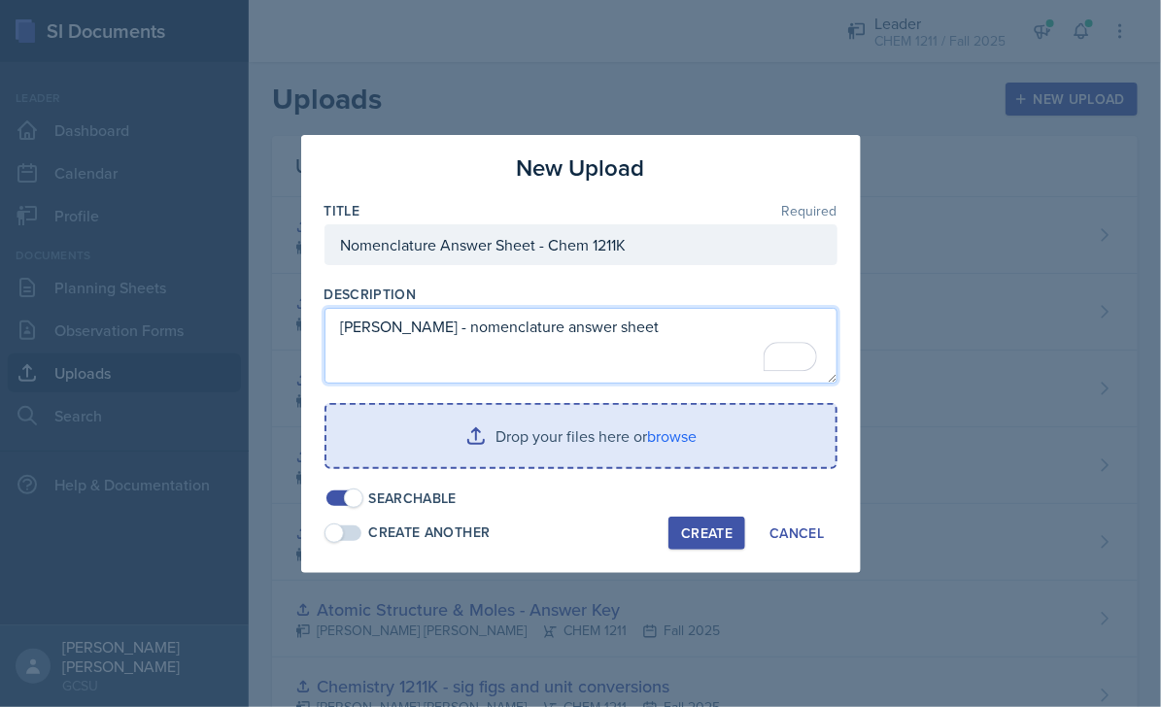
type textarea "[PERSON_NAME] - nomenclature answer sheet"
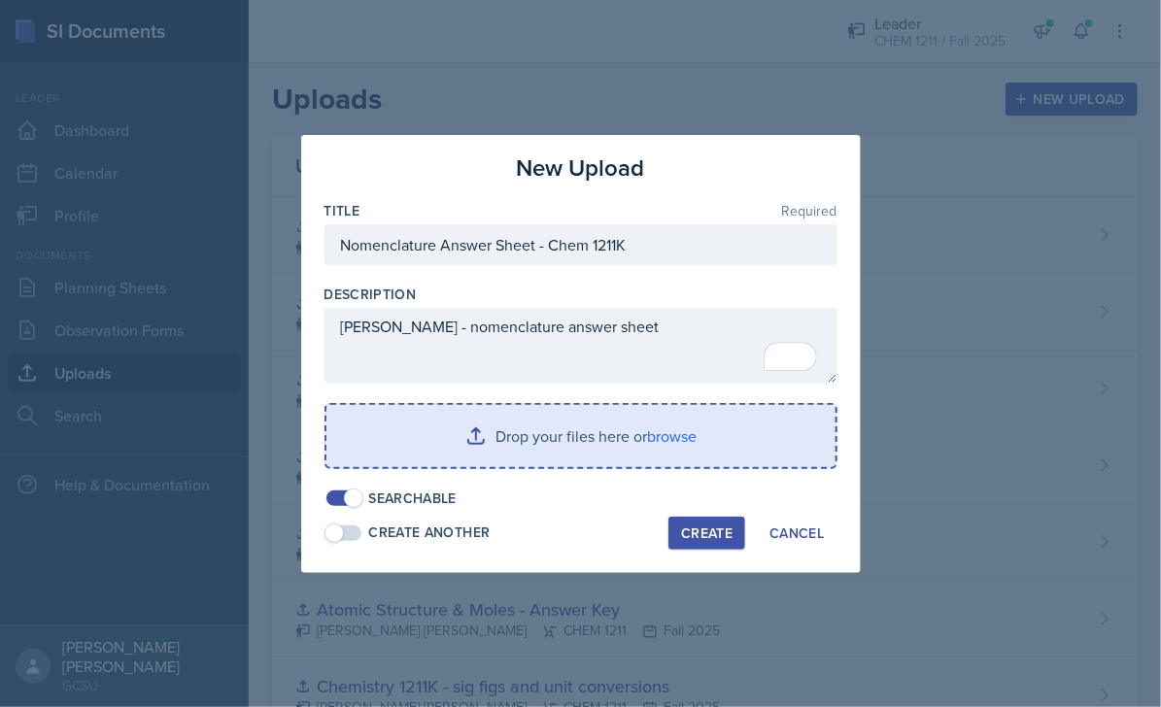
click at [678, 436] on input "file" at bounding box center [580, 436] width 509 height 62
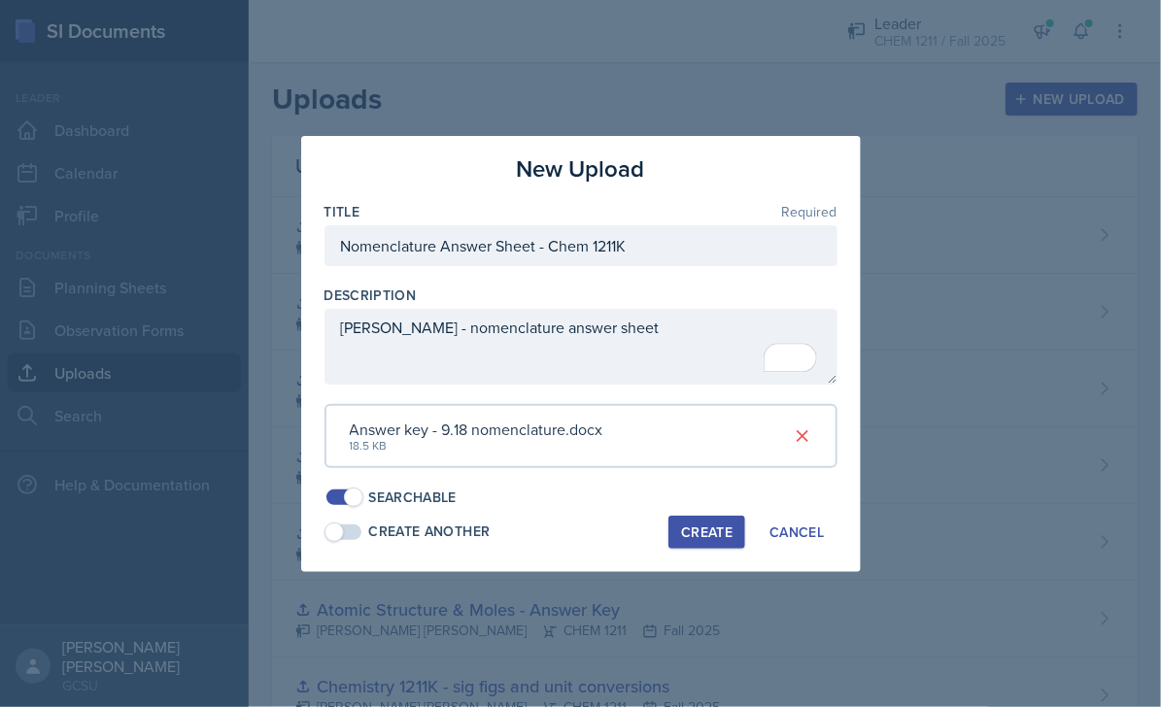
click at [696, 539] on div "Create" at bounding box center [706, 532] width 51 height 16
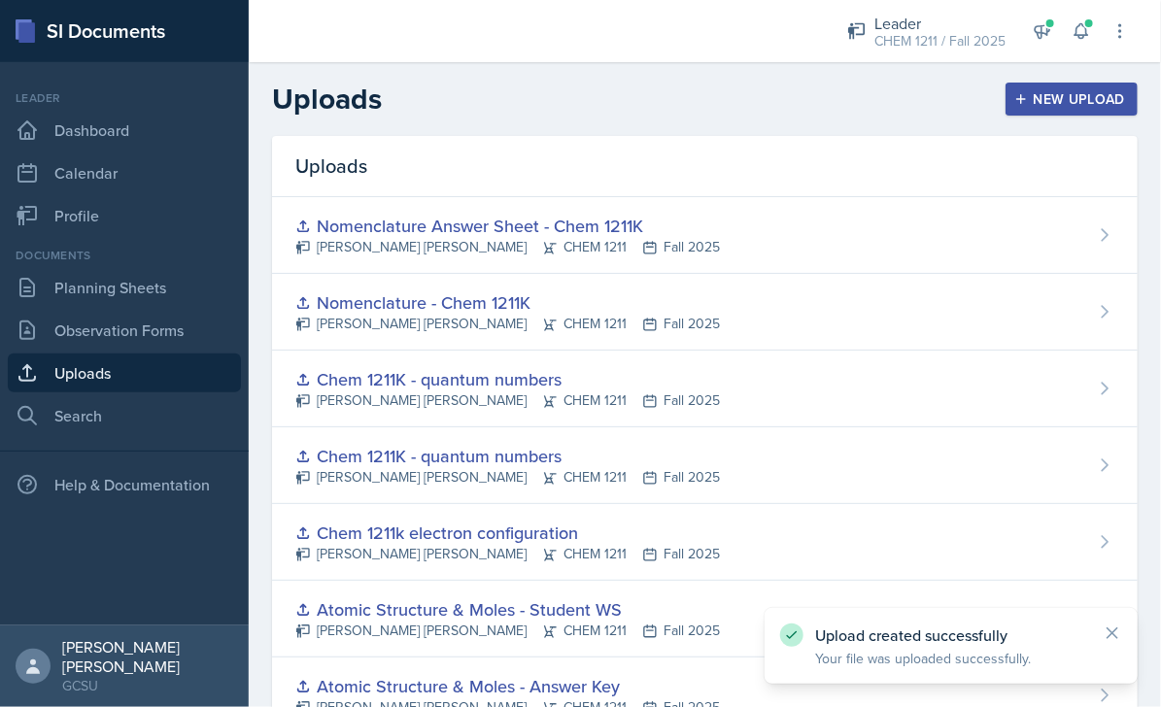
click at [1052, 92] on div "New Upload" at bounding box center [1072, 99] width 108 height 16
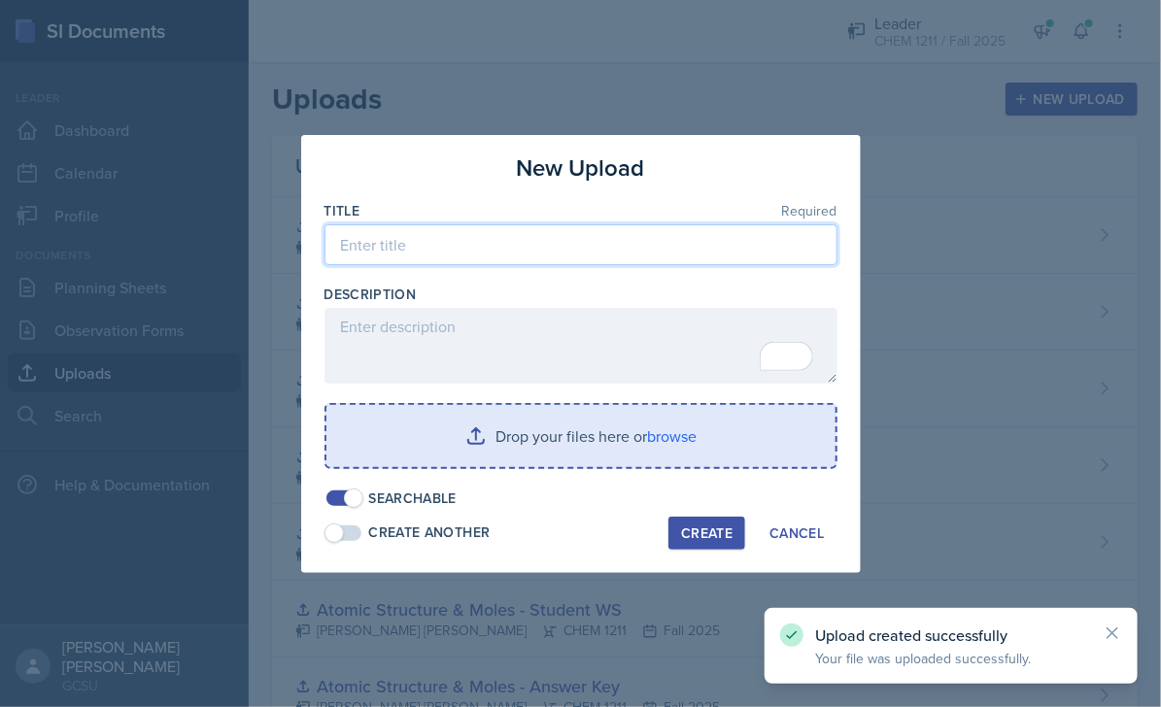
click at [530, 252] on input at bounding box center [580, 244] width 513 height 41
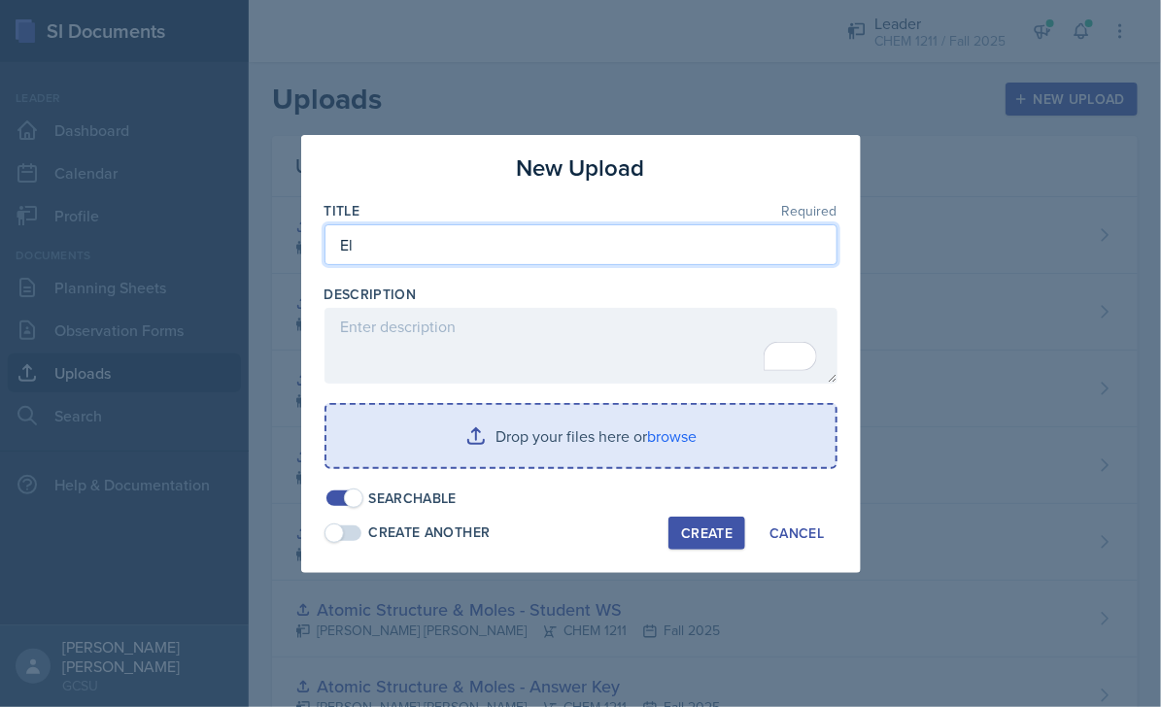
type input "E"
type input "Compounds on sheet - Chem 1211K"
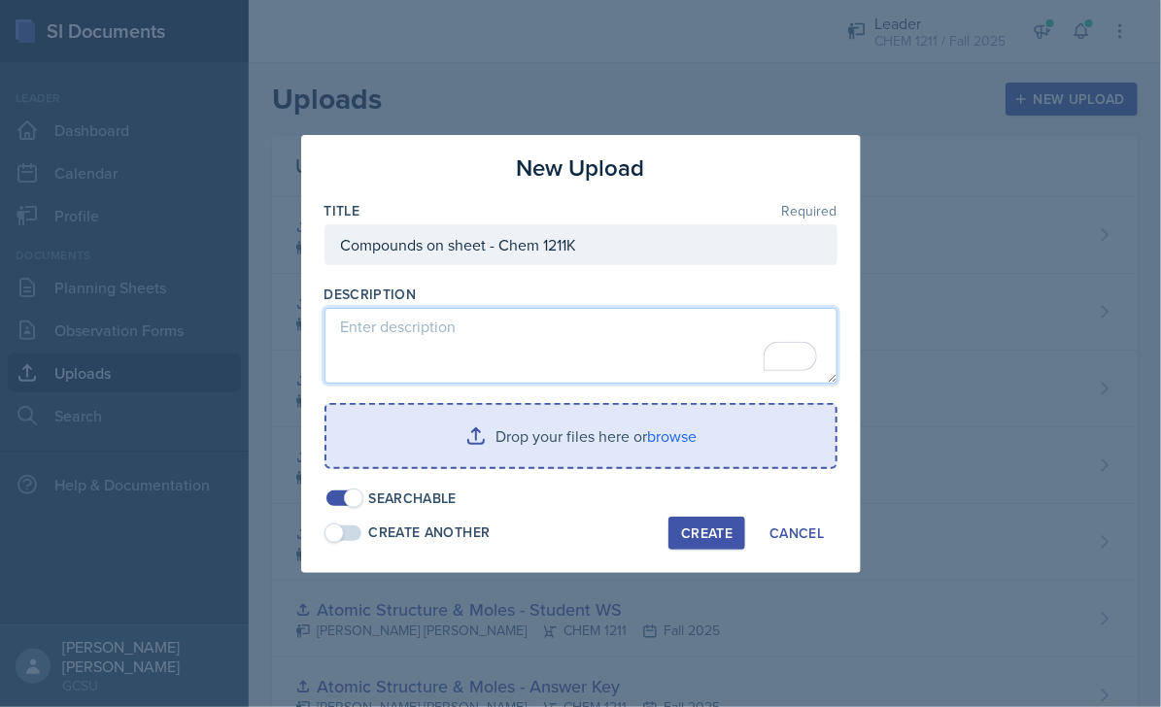
click at [552, 338] on textarea "To enrich screen reader interactions, please activate Accessibility in Grammarl…" at bounding box center [580, 346] width 513 height 76
type textarea "T"
type textarea "[PERSON_NAME] - practice [PERSON_NAME] structure and orbitals"
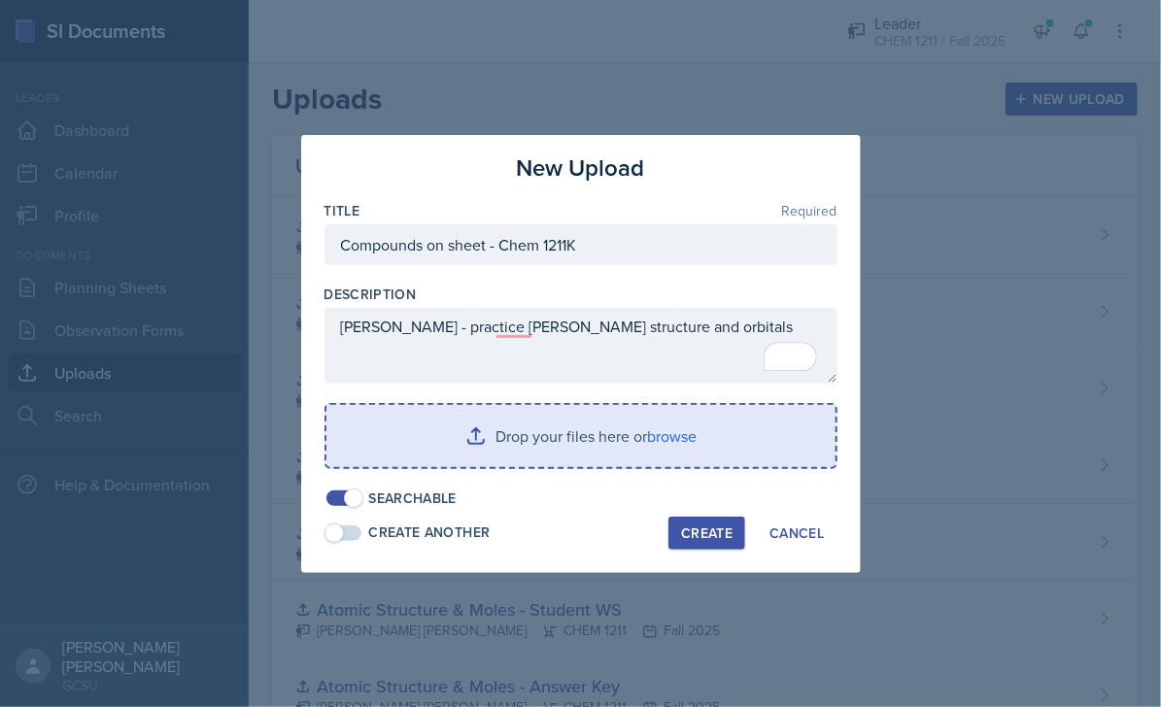
click at [678, 434] on input "file" at bounding box center [580, 436] width 509 height 62
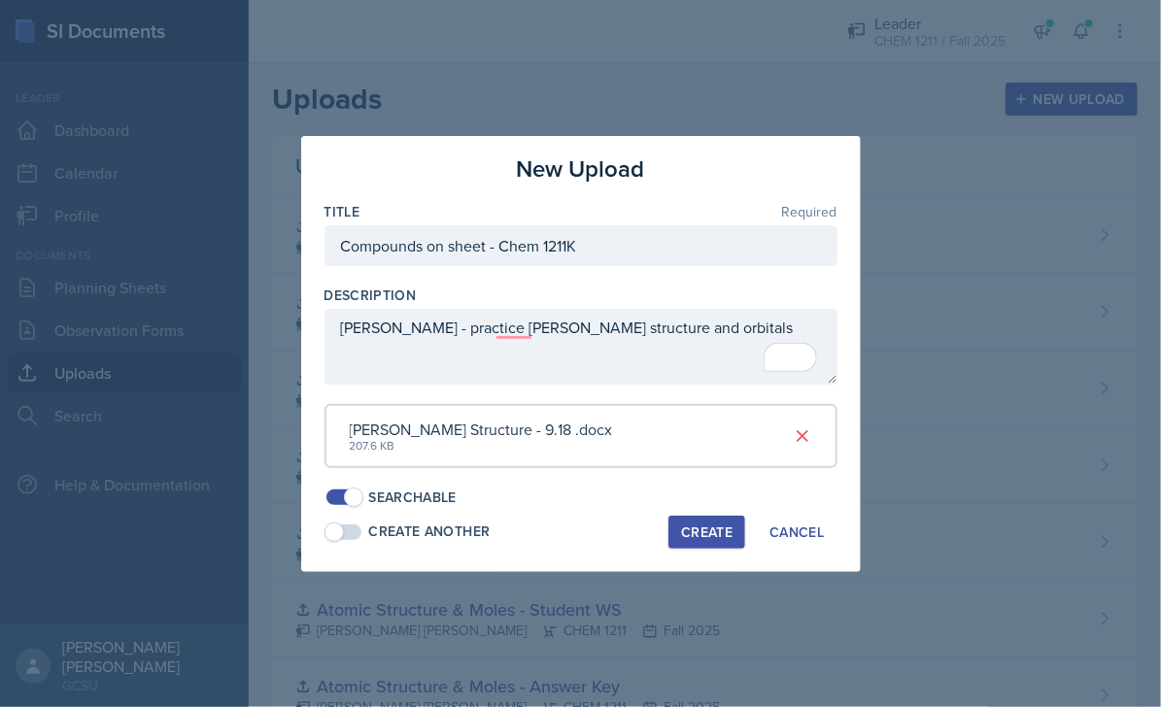
click at [704, 539] on div "Create" at bounding box center [706, 532] width 51 height 16
click at [699, 534] on div "Create" at bounding box center [706, 532] width 51 height 16
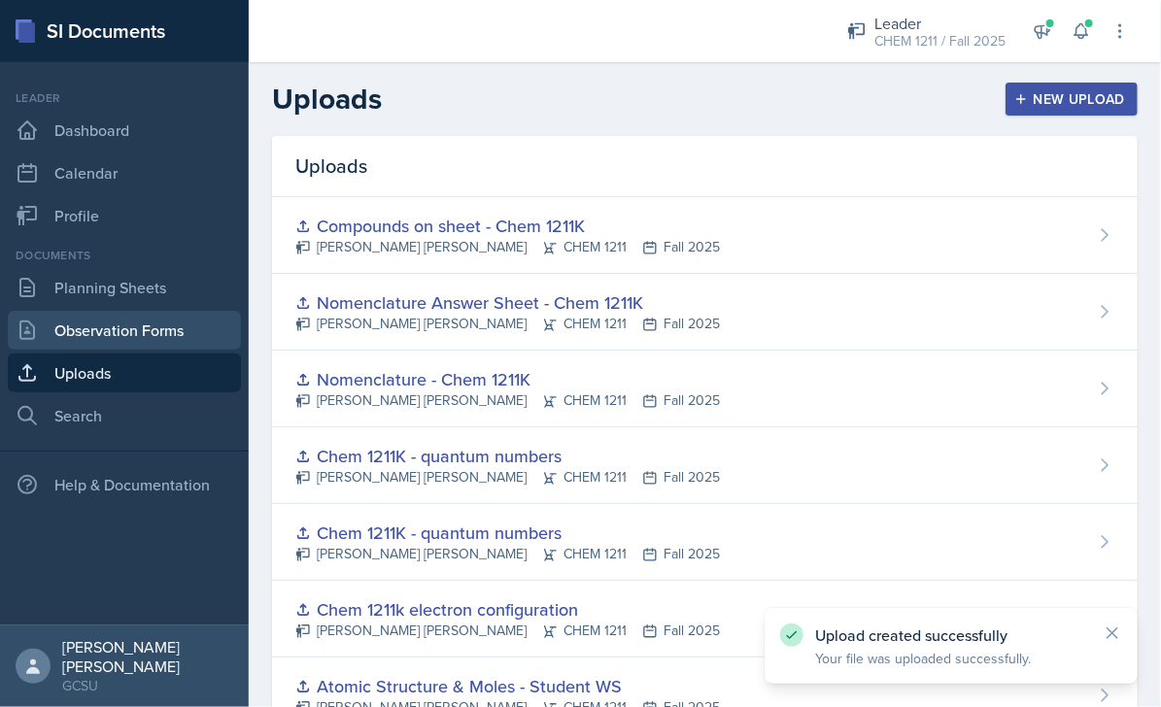
click at [122, 333] on link "Observation Forms" at bounding box center [124, 330] width 233 height 39
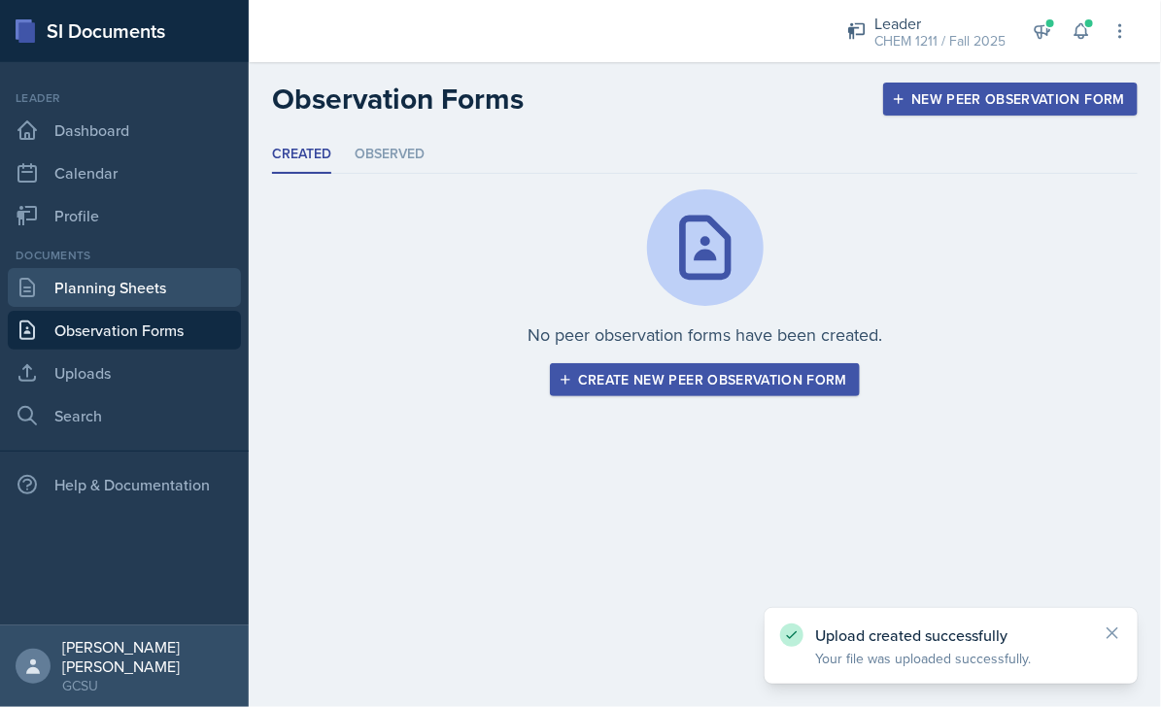
click at [127, 291] on link "Planning Sheets" at bounding box center [124, 287] width 233 height 39
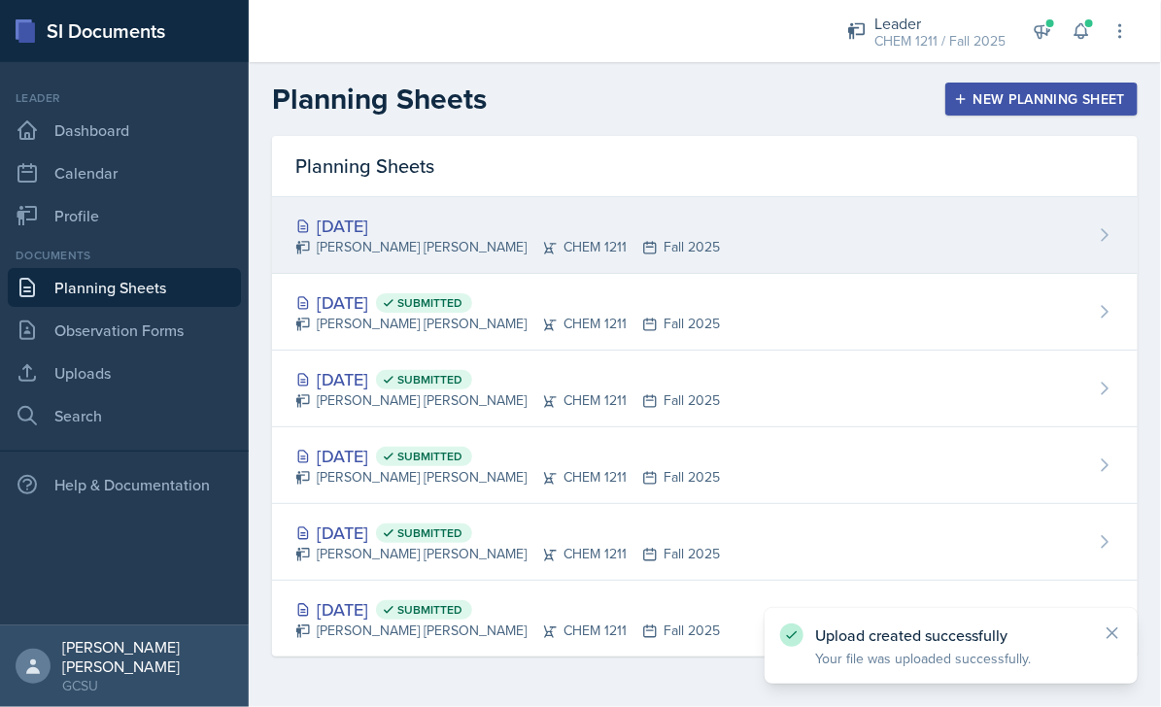
click at [756, 226] on div "[DATE] [PERSON_NAME] [PERSON_NAME] CHEM 1211 Fall 2025" at bounding box center [704, 235] width 865 height 77
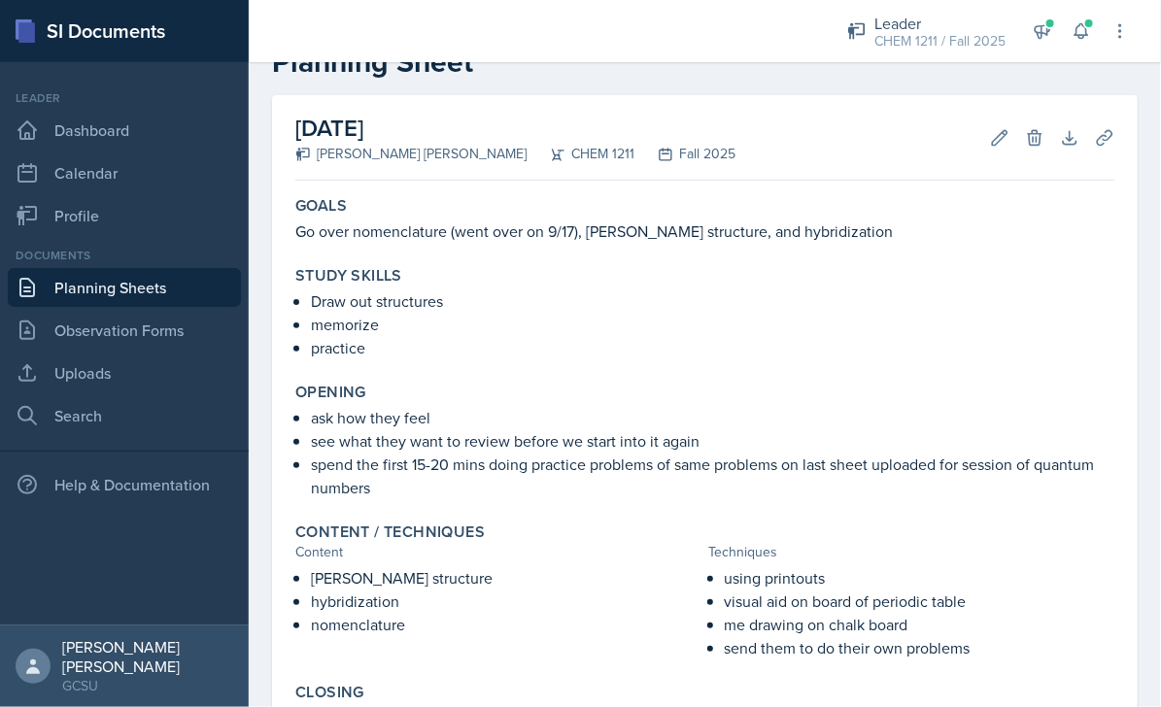
scroll to position [17, 0]
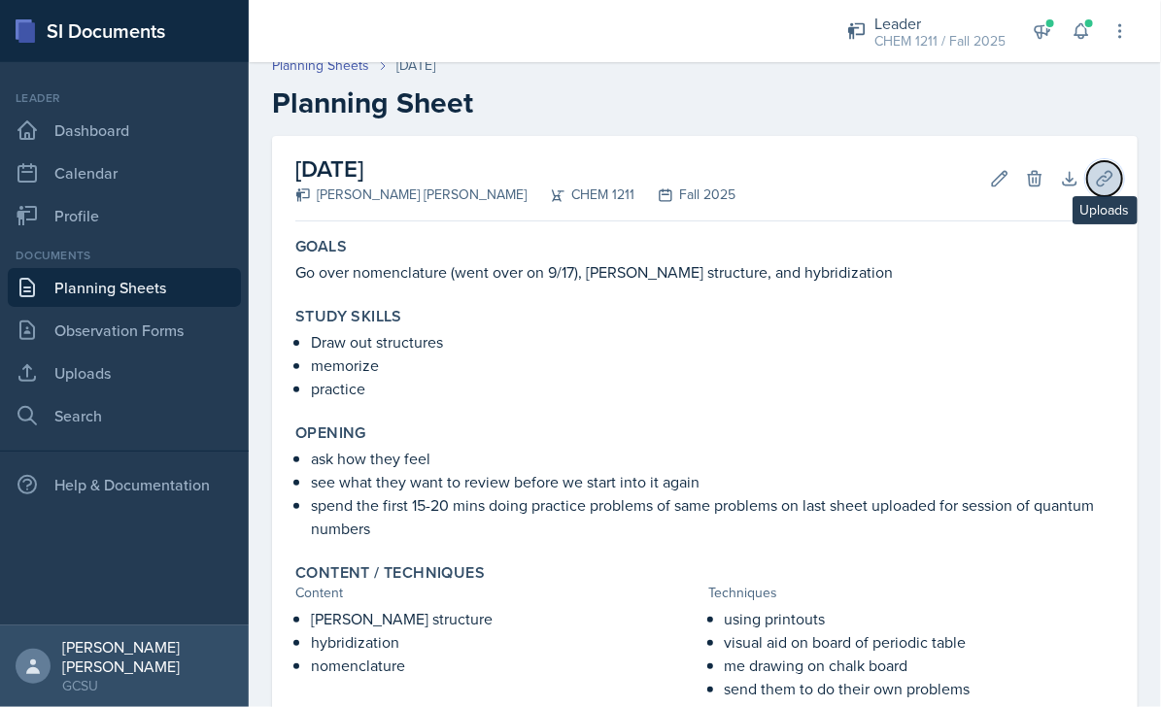
click at [1111, 177] on icon at bounding box center [1104, 178] width 19 height 19
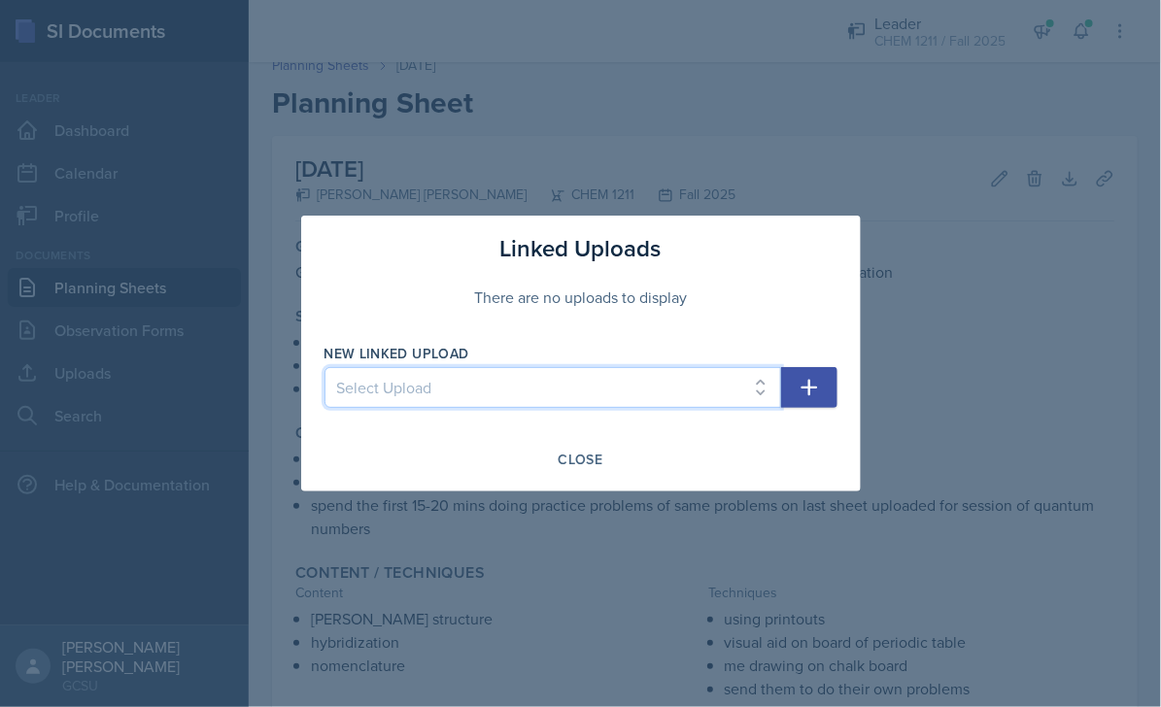
click at [459, 373] on select "Select Upload Chem 1211 Chem 1211K Chemistry 1211K - sig figs and unit conversi…" at bounding box center [552, 387] width 456 height 41
select select "087690b7-0ec2-48a4-b544-b86debf1d5d1"
click at [809, 385] on icon "button" at bounding box center [808, 388] width 17 height 17
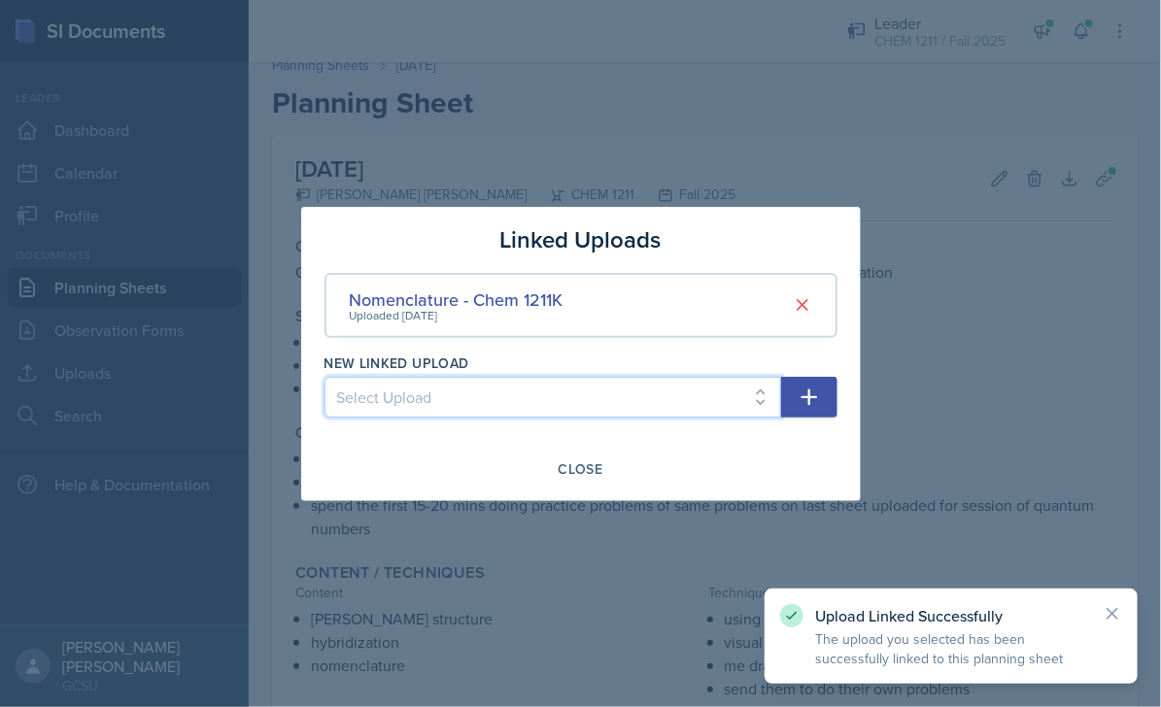
click at [726, 407] on select "Select Upload Chem 1211 Chem 1211K Chemistry 1211K - sig figs and unit conversi…" at bounding box center [552, 397] width 456 height 41
select select "ce526595-0707-42cd-957b-ec4b65187eb5"
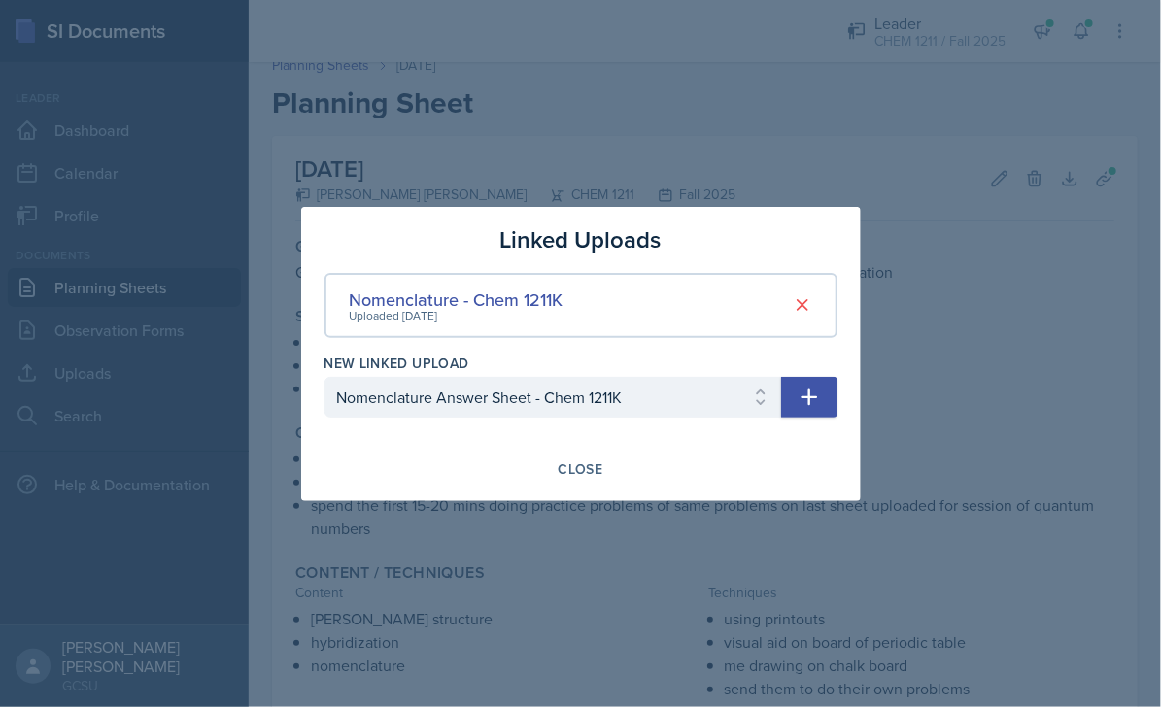
click at [797, 403] on icon "button" at bounding box center [808, 397] width 23 height 23
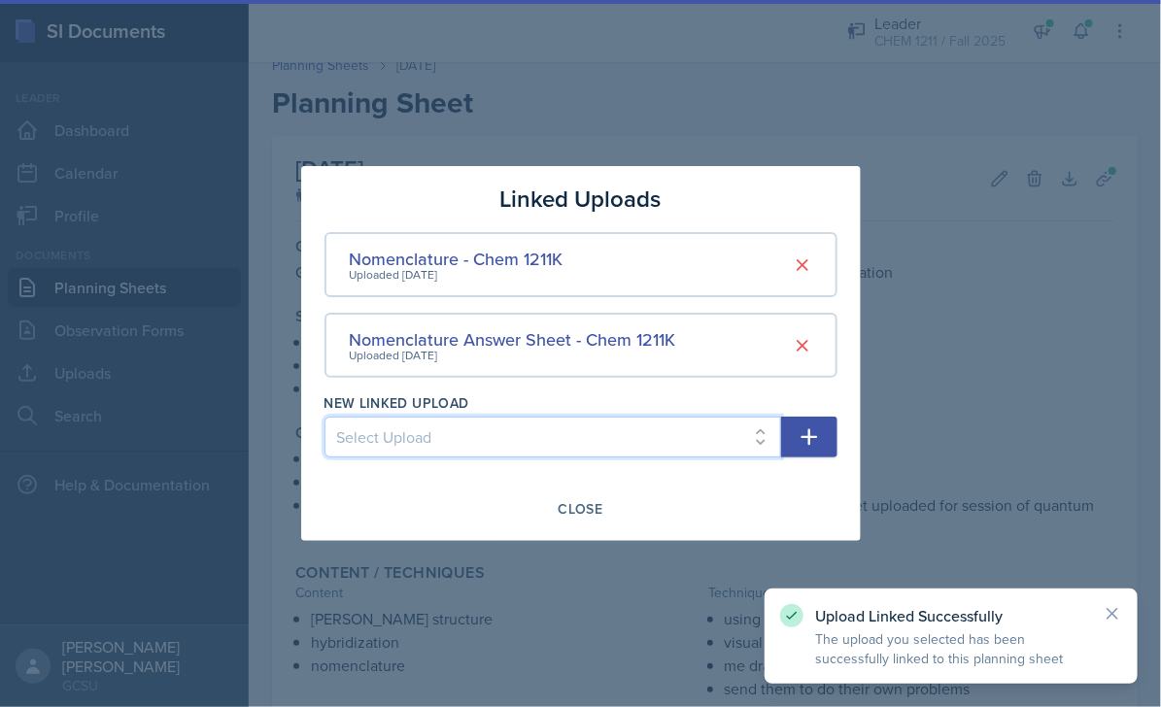
click at [522, 443] on select "Select Upload Chem 1211 Chem 1211K Chemistry 1211K - sig figs and unit conversi…" at bounding box center [552, 437] width 456 height 41
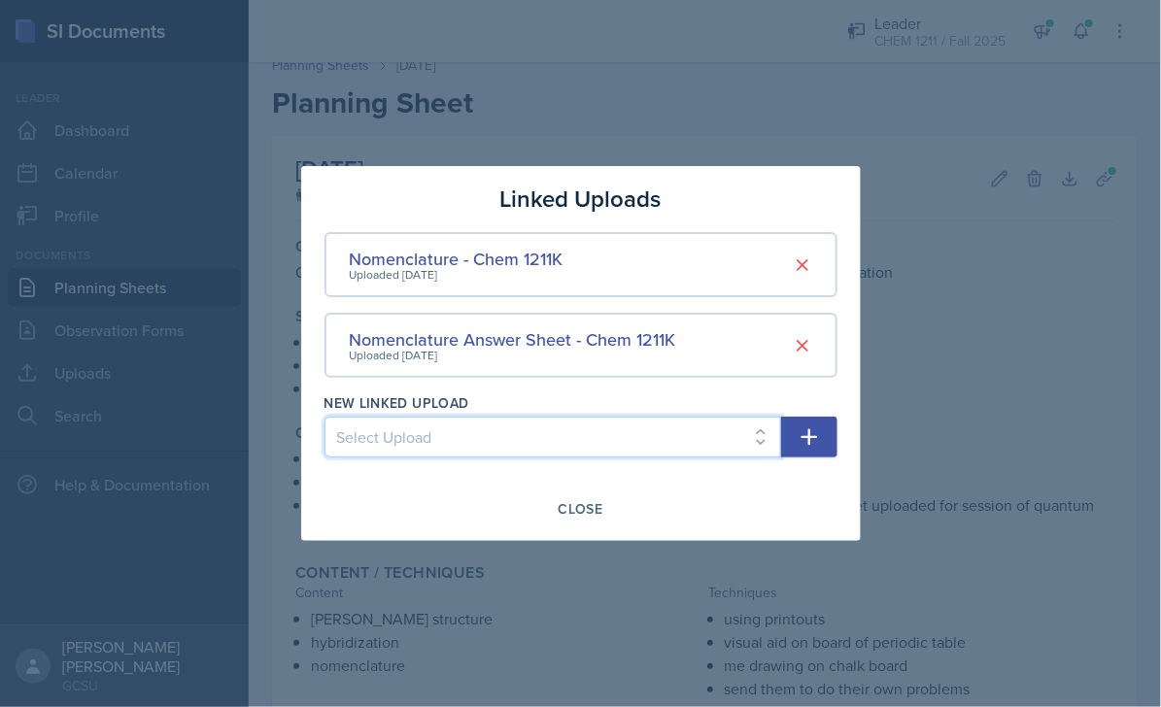
select select "6744be00-ad9d-4e18-82a6-de2640a80a0a"
click at [534, 442] on select "Select Upload Chem 1211 Chem 1211K Chemistry 1211K - sig figs and unit conversi…" at bounding box center [552, 437] width 456 height 41
click at [813, 436] on icon "button" at bounding box center [808, 437] width 17 height 17
select select
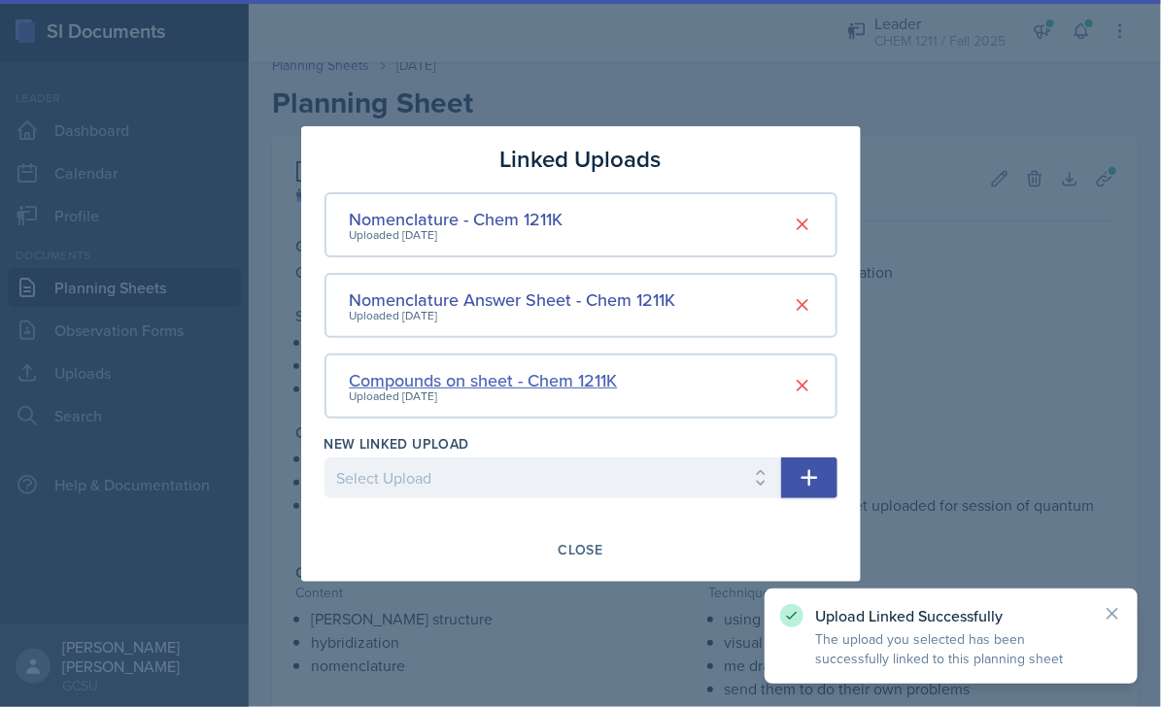
click at [482, 376] on div "Compounds on sheet - Chem 1211K" at bounding box center [484, 380] width 268 height 26
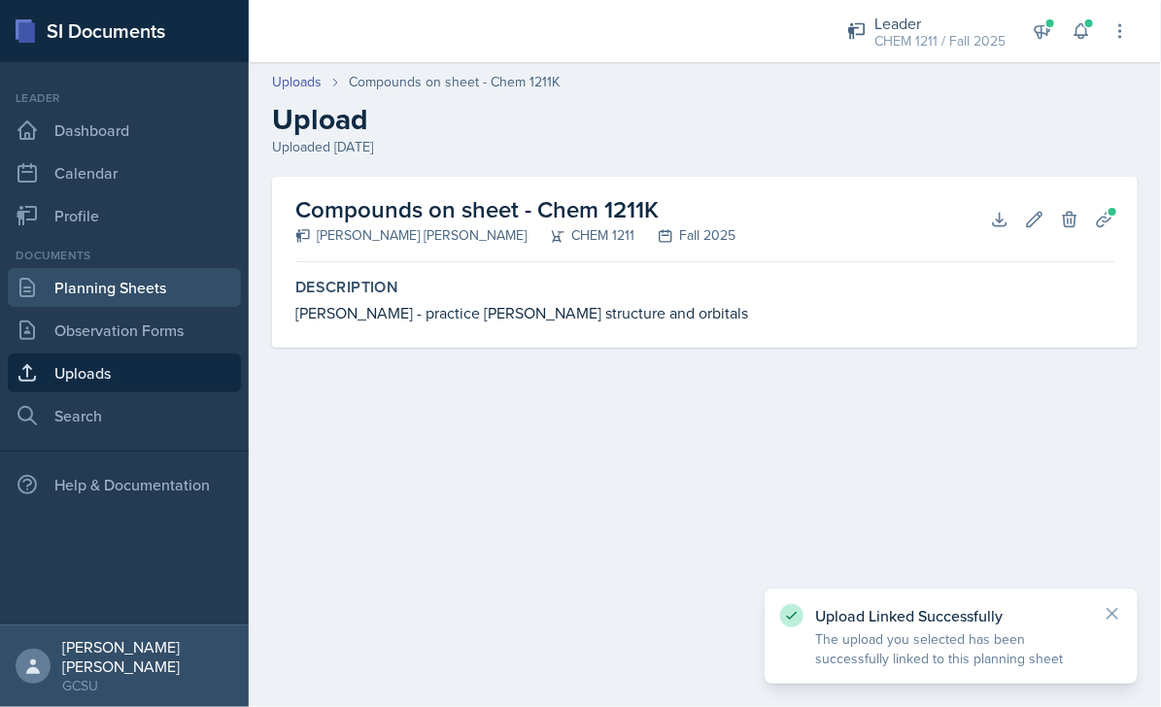
click at [94, 289] on link "Planning Sheets" at bounding box center [124, 287] width 233 height 39
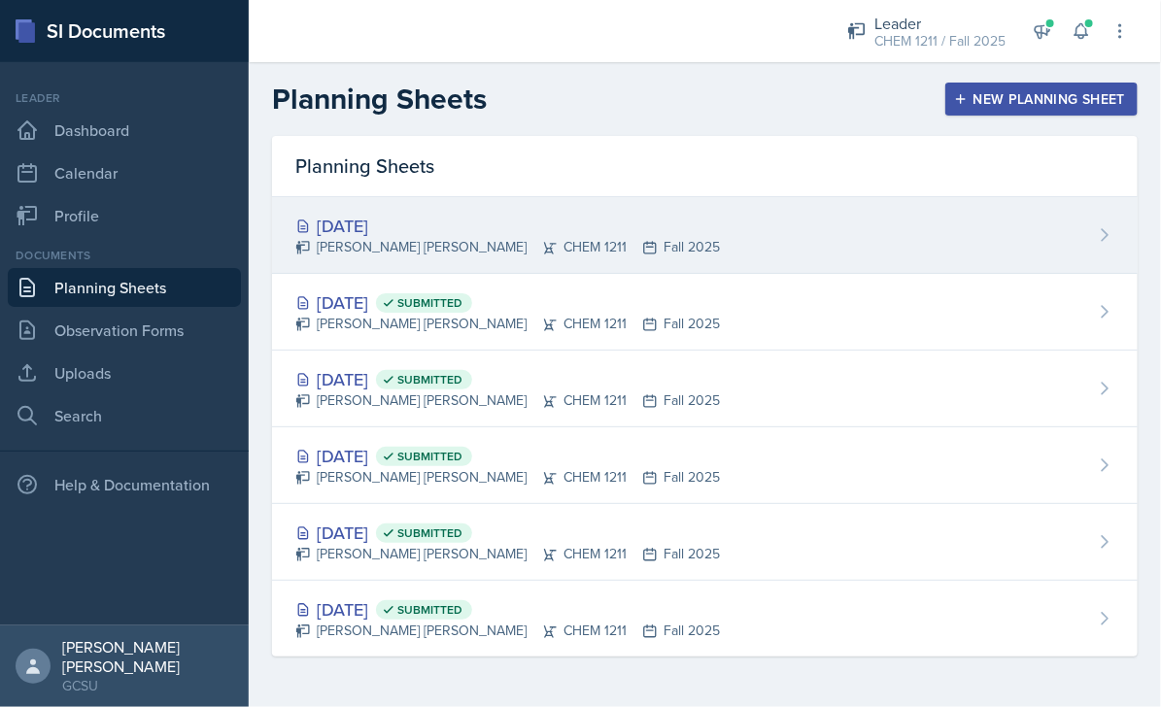
click at [564, 231] on div "[DATE]" at bounding box center [507, 226] width 424 height 26
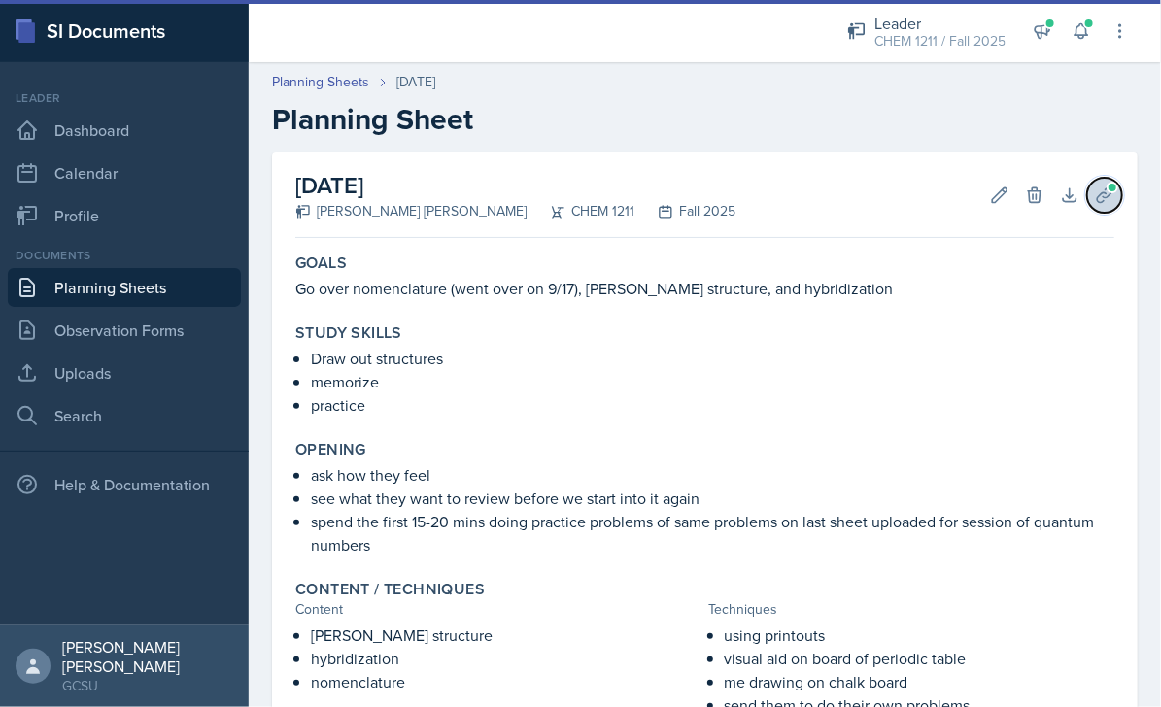
click at [1117, 199] on button "Uploads" at bounding box center [1104, 195] width 35 height 35
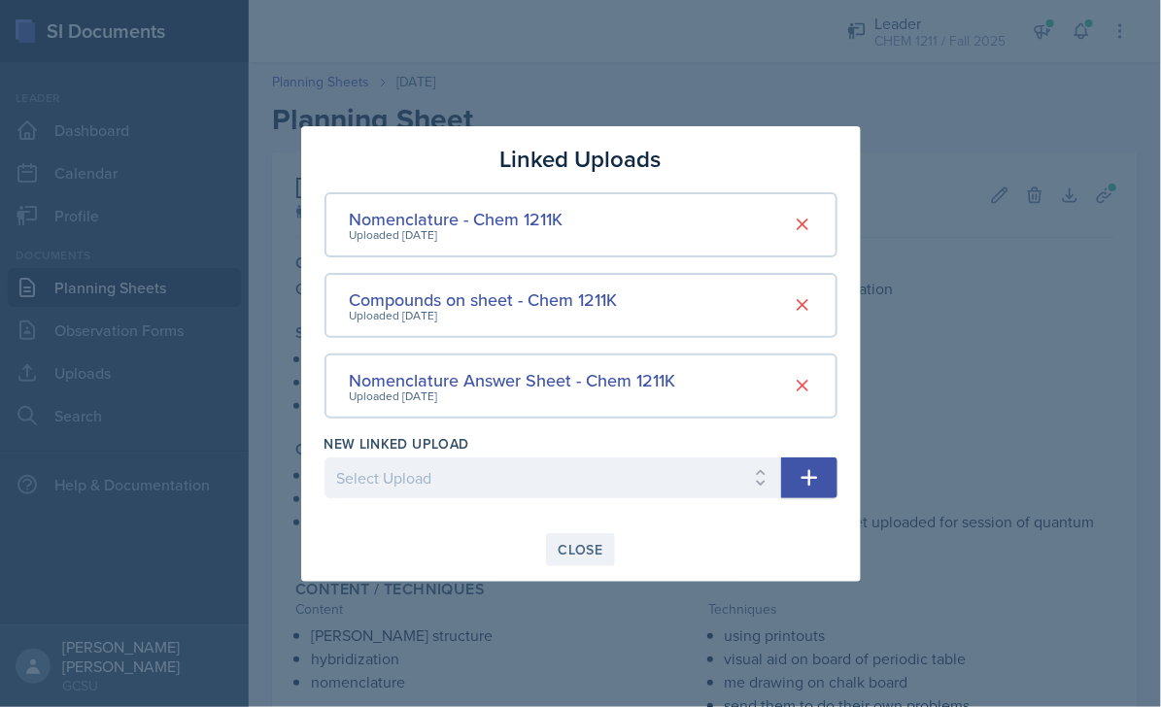
click at [570, 544] on div "Close" at bounding box center [580, 550] width 45 height 16
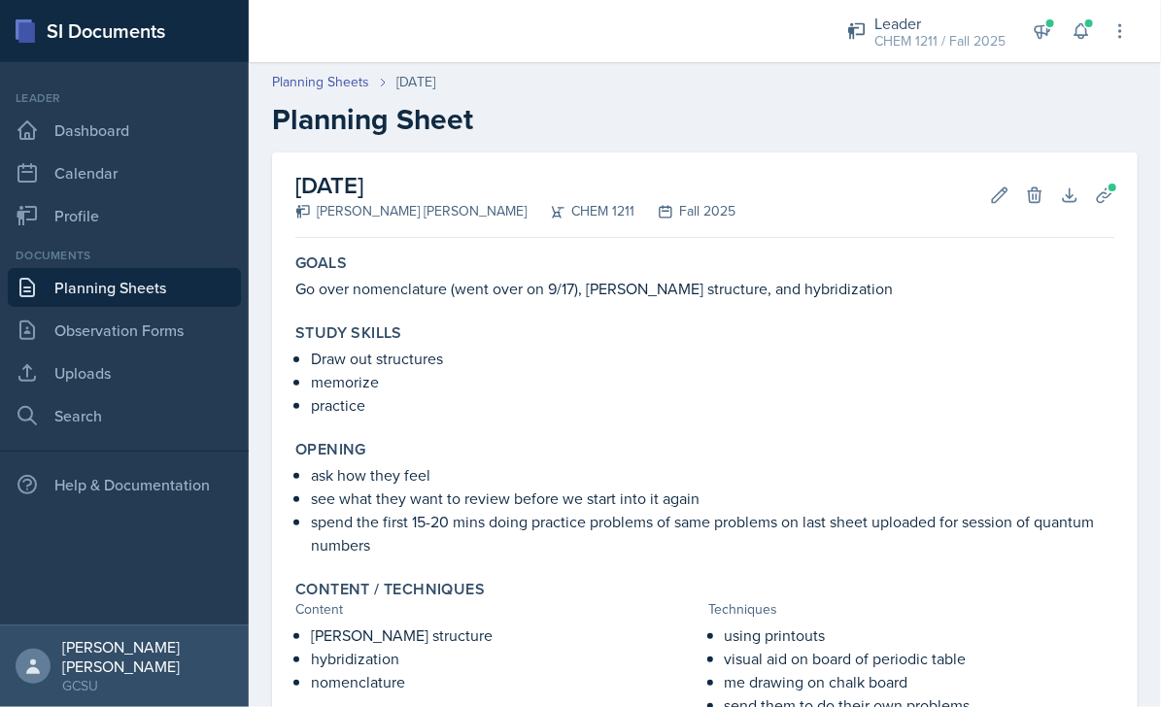
scroll to position [333, 0]
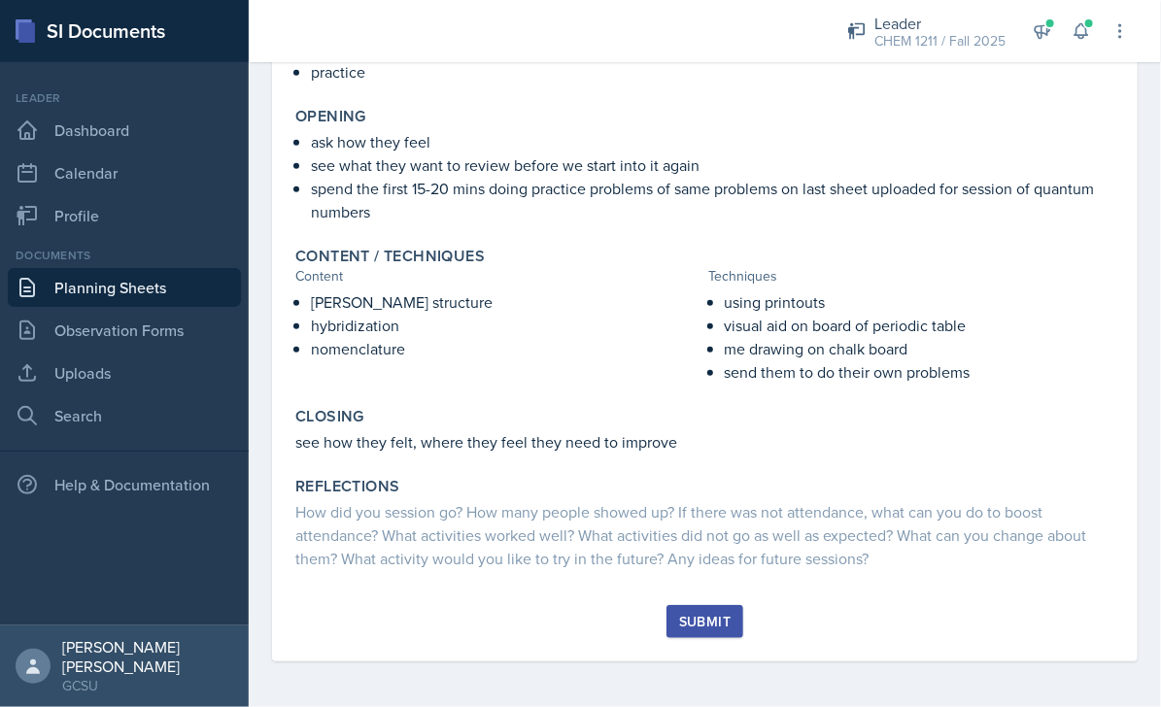
click at [674, 597] on div "Goals Go over nomenclature (went over on 9/17), [PERSON_NAME] structure, and hy…" at bounding box center [704, 259] width 819 height 692
click at [687, 607] on button "Submit" at bounding box center [704, 621] width 77 height 33
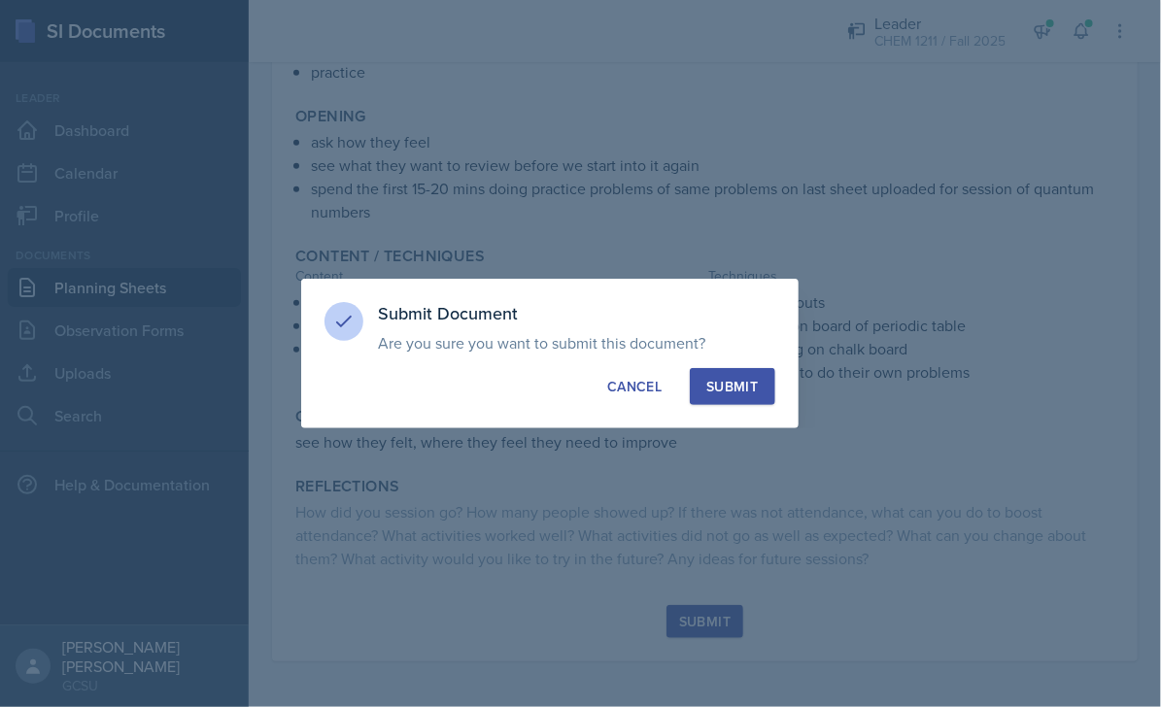
click at [737, 384] on div "Submit" at bounding box center [731, 386] width 51 height 19
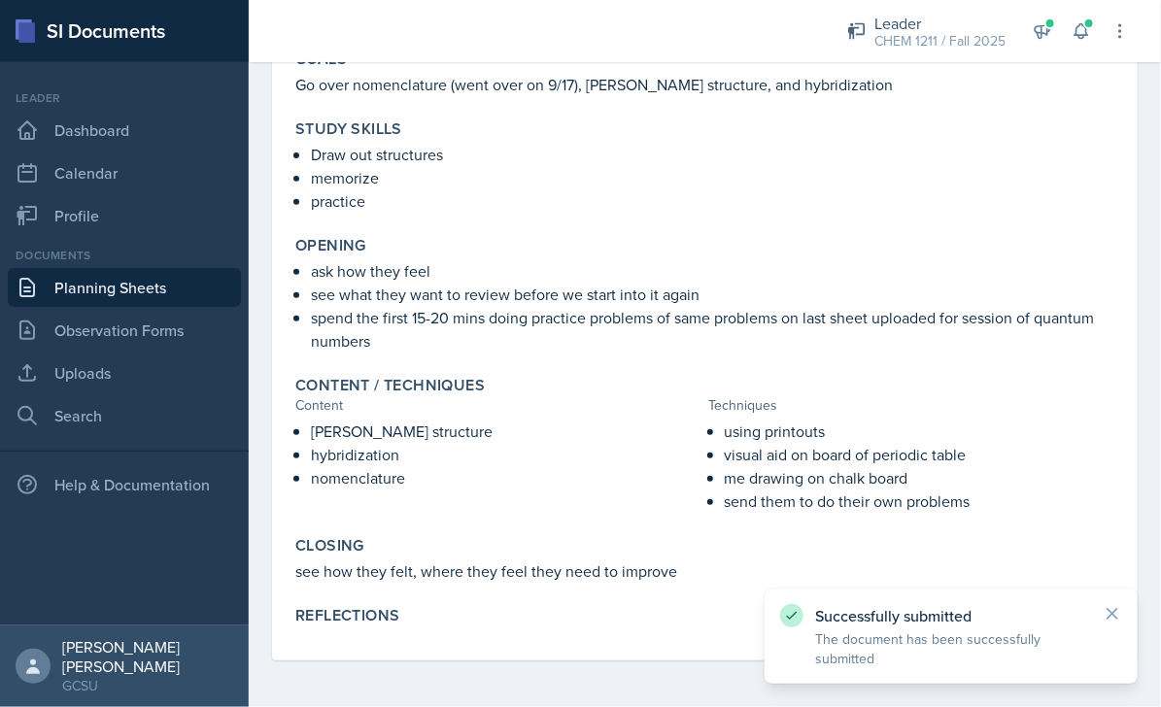
scroll to position [203, 0]
click at [90, 132] on link "Dashboard" at bounding box center [124, 130] width 233 height 39
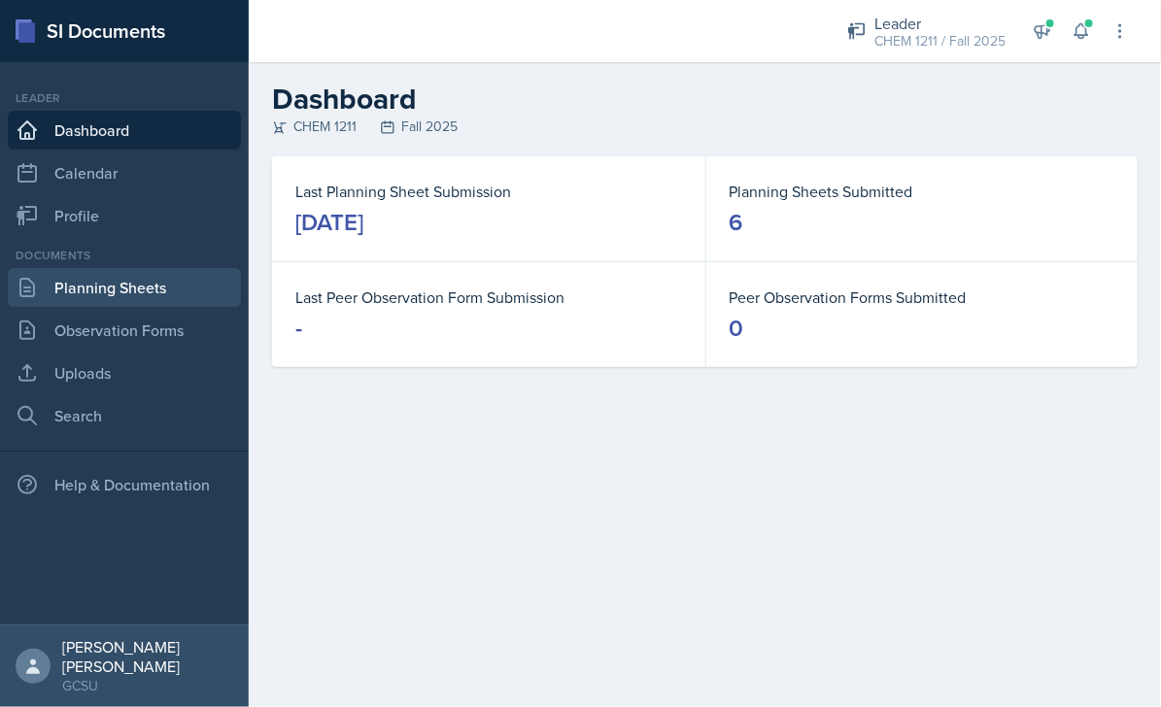
click at [84, 300] on link "Planning Sheets" at bounding box center [124, 287] width 233 height 39
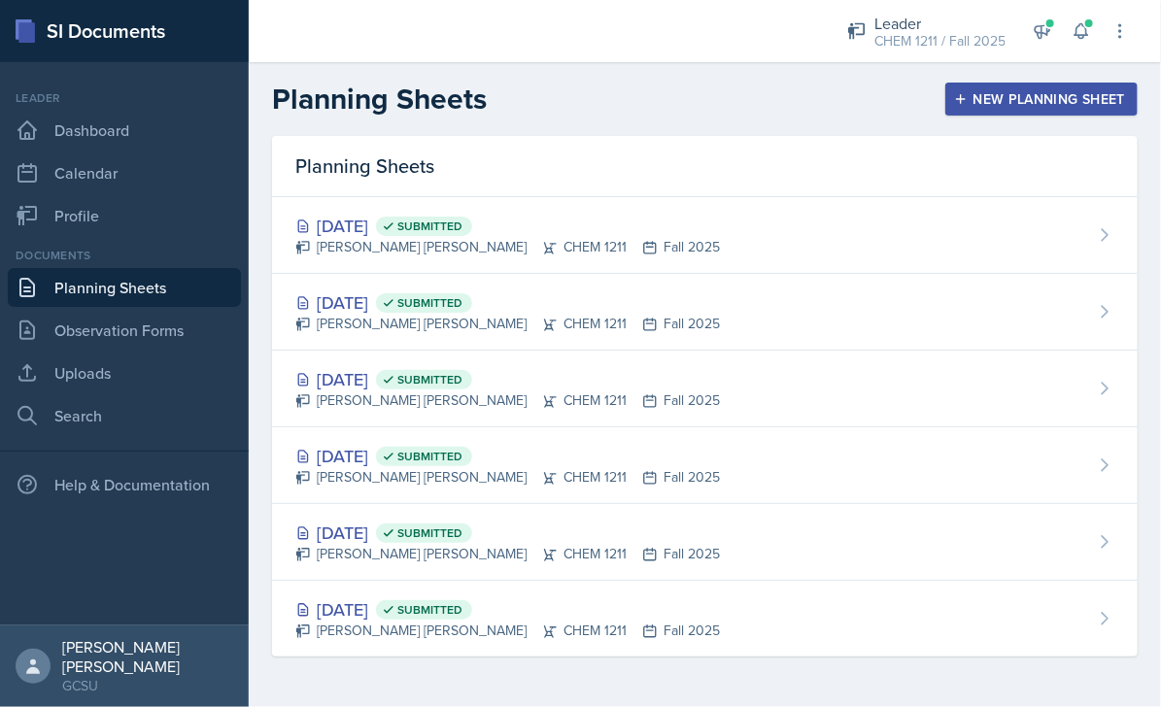
click at [589, 95] on div "Planning Sheets New Planning Sheet" at bounding box center [705, 99] width 912 height 35
